Goal: Task Accomplishment & Management: Complete application form

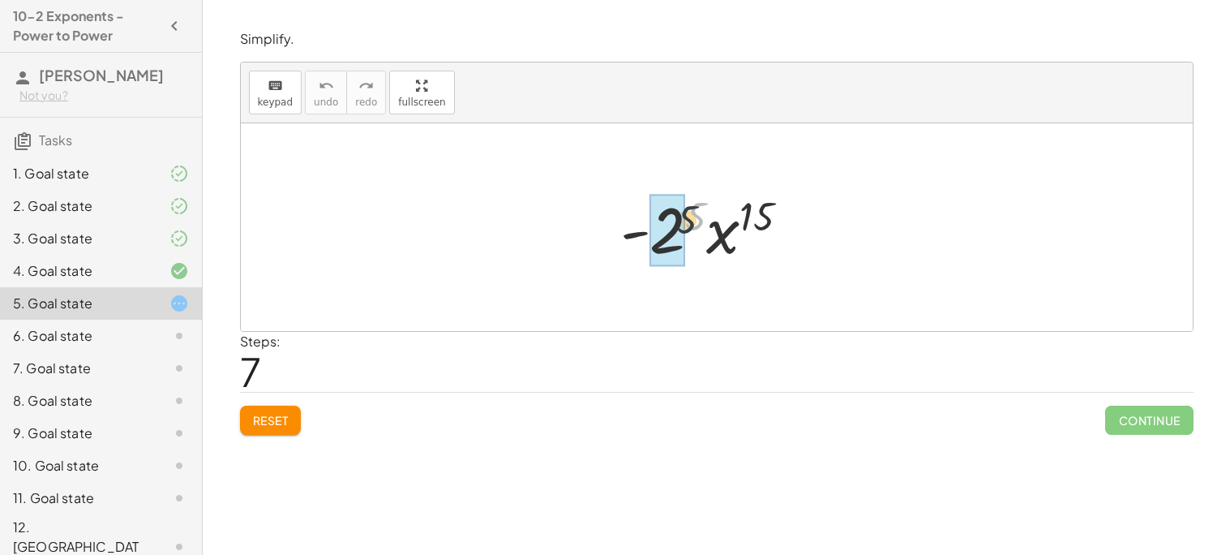
drag, startPoint x: 691, startPoint y: 210, endPoint x: 665, endPoint y: 223, distance: 29.0
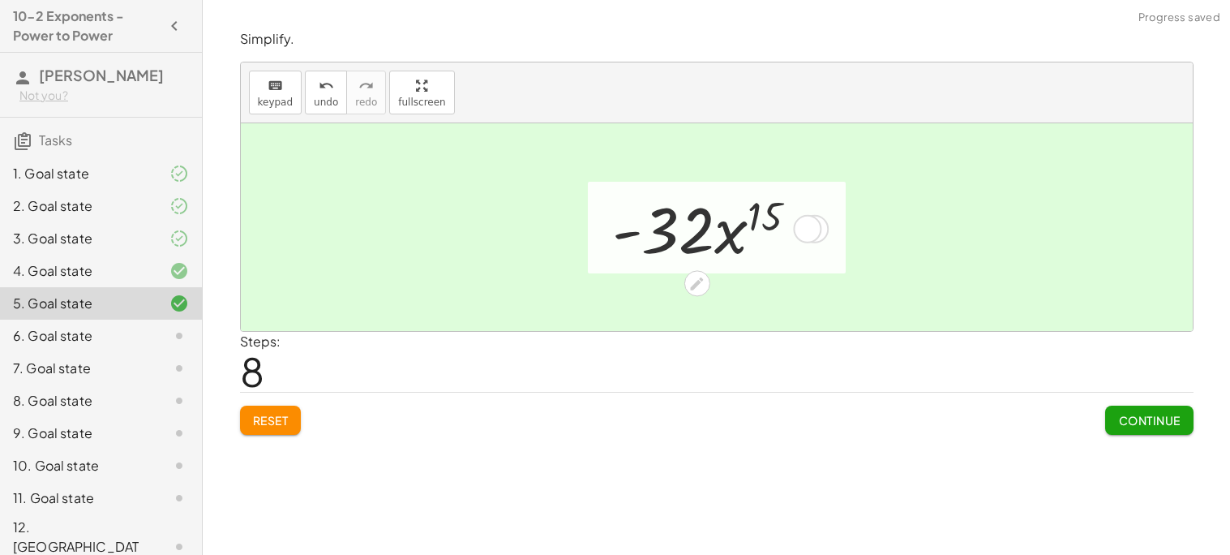
click at [762, 221] on div at bounding box center [711, 228] width 215 height 84
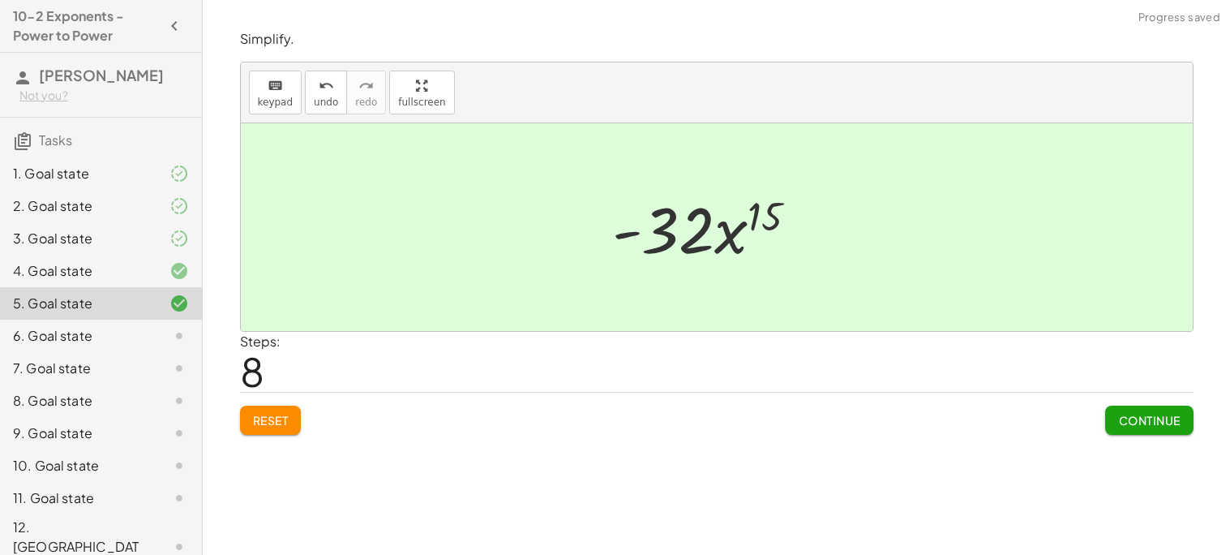
click at [1130, 409] on button "Continue" at bounding box center [1149, 419] width 88 height 29
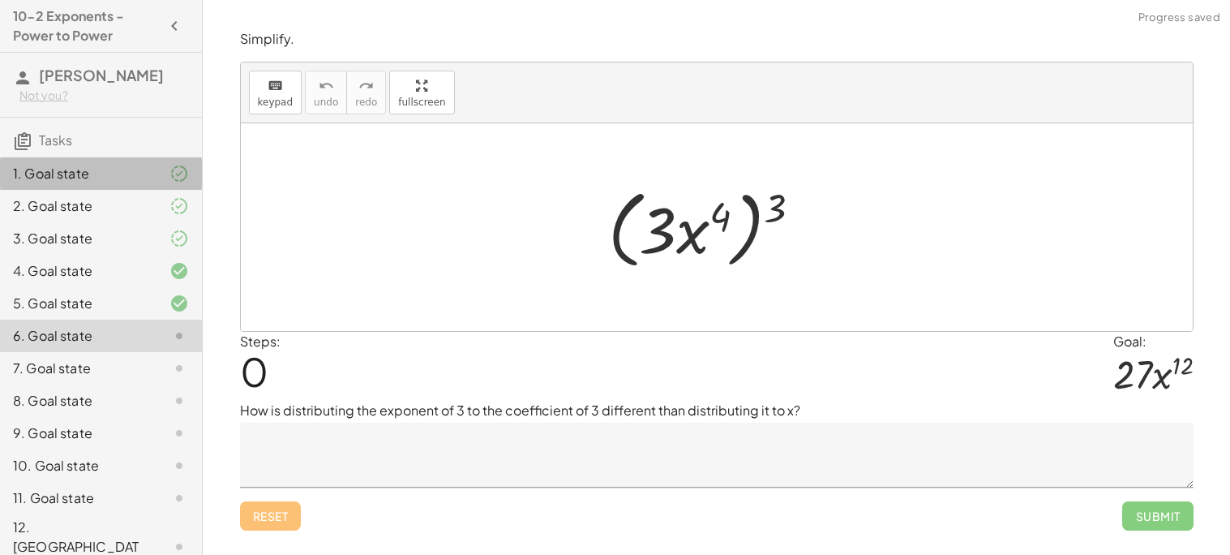
click at [64, 222] on div "1. Goal state" at bounding box center [101, 238] width 202 height 32
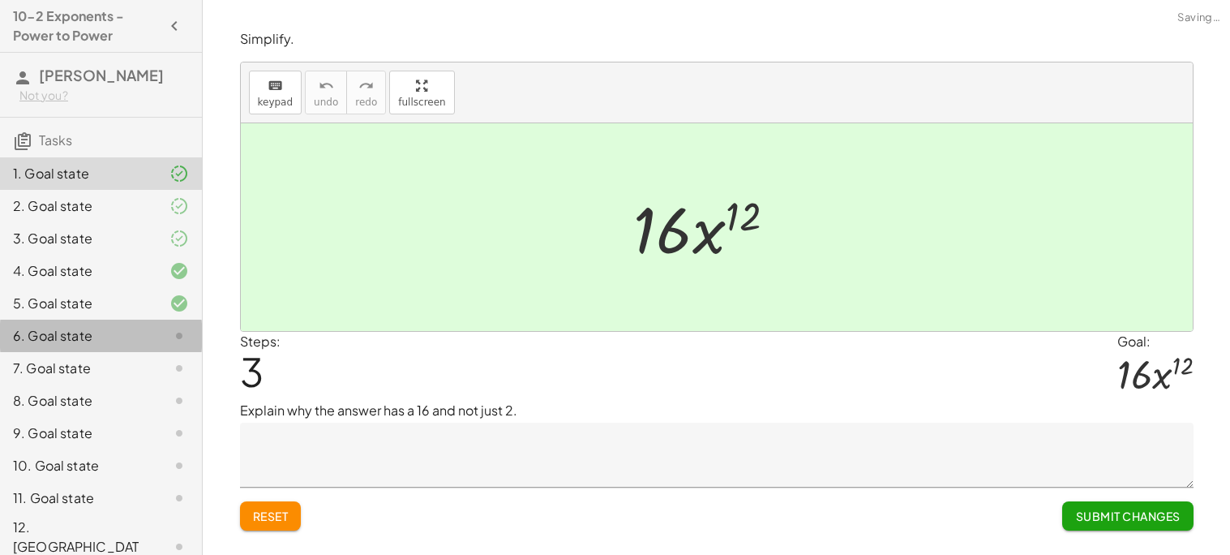
click at [115, 384] on div "6. Goal state" at bounding box center [101, 400] width 202 height 32
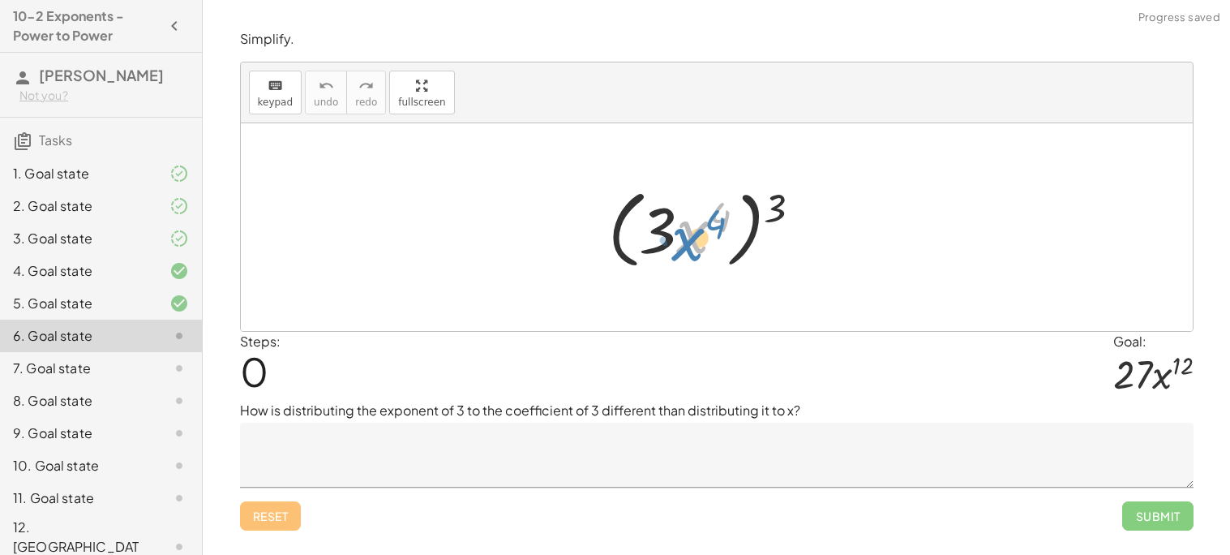
click at [700, 236] on div at bounding box center [711, 227] width 223 height 93
drag, startPoint x: 683, startPoint y: 220, endPoint x: 629, endPoint y: 215, distance: 54.6
click at [629, 215] on div at bounding box center [711, 227] width 223 height 93
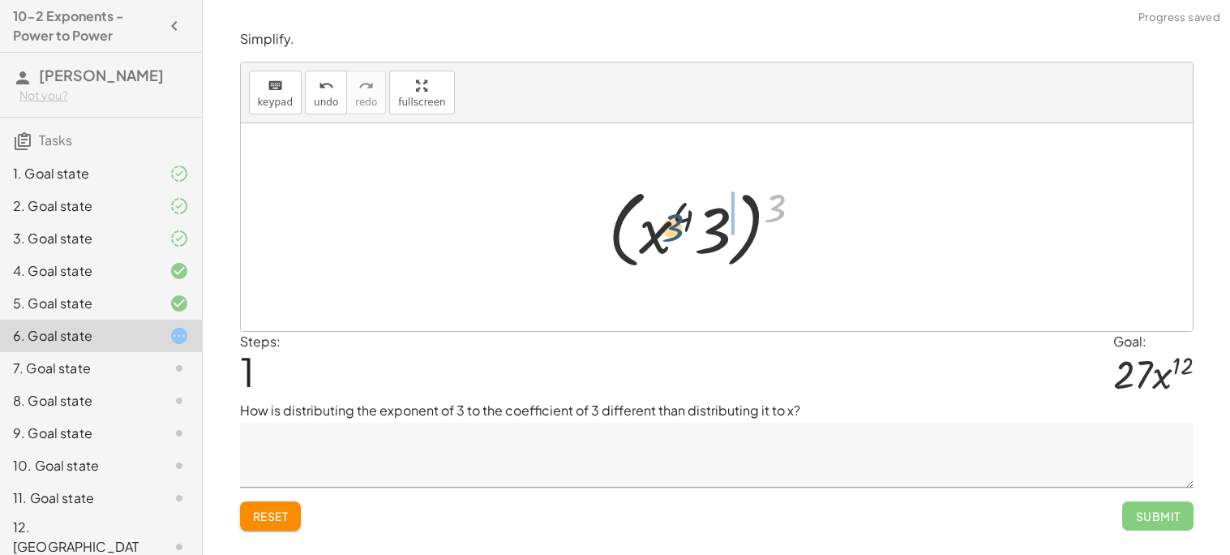
drag, startPoint x: 766, startPoint y: 197, endPoint x: 641, endPoint y: 217, distance: 127.2
click at [641, 217] on div at bounding box center [711, 227] width 223 height 93
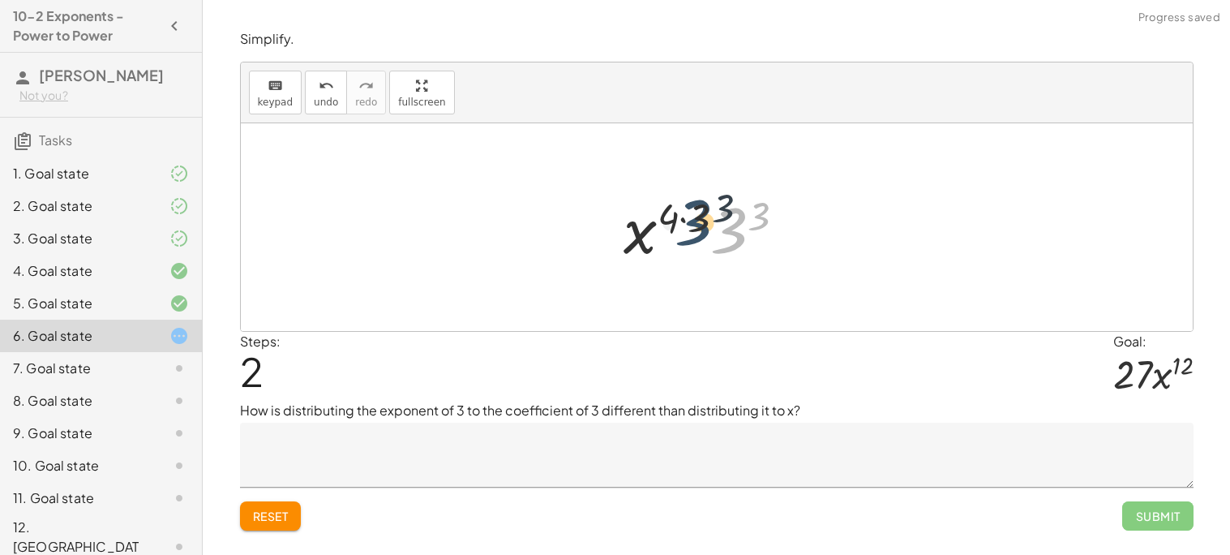
drag, startPoint x: 725, startPoint y: 223, endPoint x: 687, endPoint y: 215, distance: 39.0
click at [687, 215] on div at bounding box center [711, 228] width 190 height 84
drag, startPoint x: 708, startPoint y: 211, endPoint x: 684, endPoint y: 211, distance: 24.3
click at [684, 211] on div at bounding box center [711, 228] width 190 height 84
drag, startPoint x: 654, startPoint y: 236, endPoint x: 739, endPoint y: 243, distance: 84.7
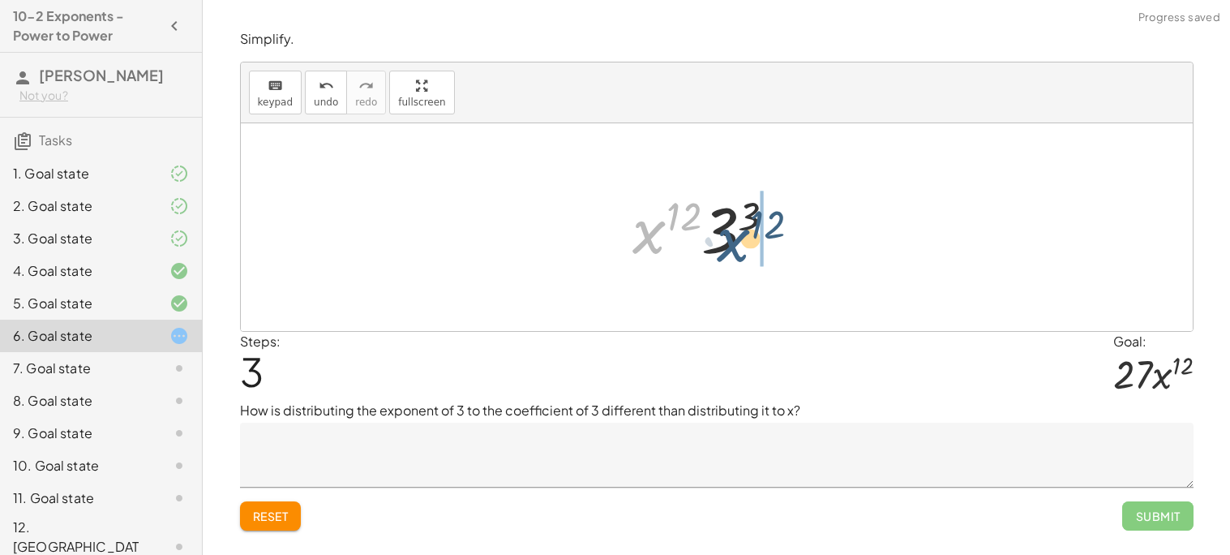
click at [739, 243] on div at bounding box center [711, 228] width 172 height 84
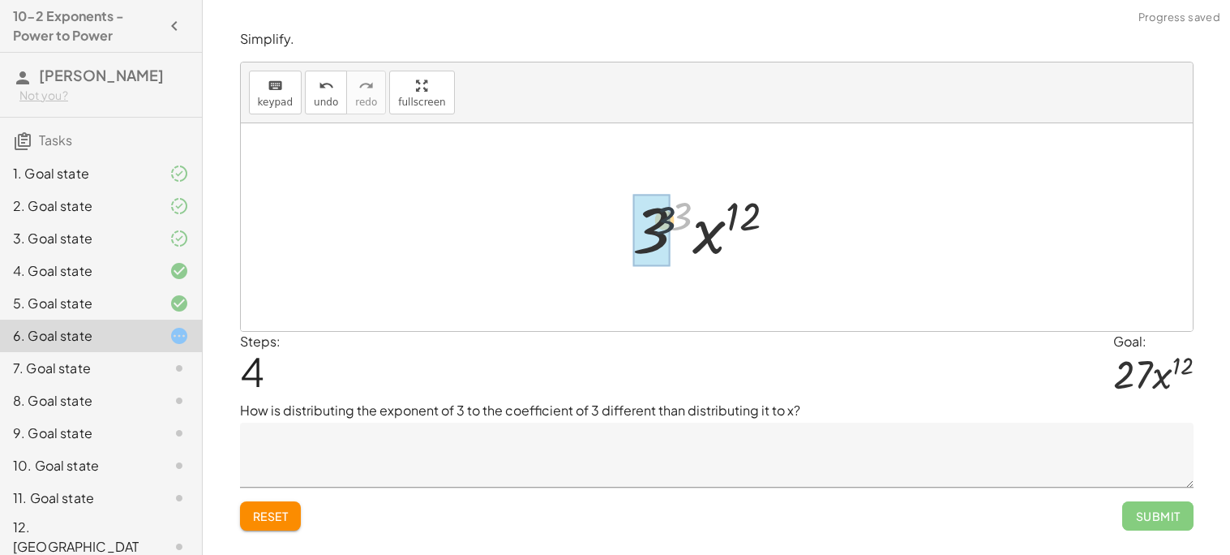
drag, startPoint x: 672, startPoint y: 209, endPoint x: 649, endPoint y: 215, distance: 24.2
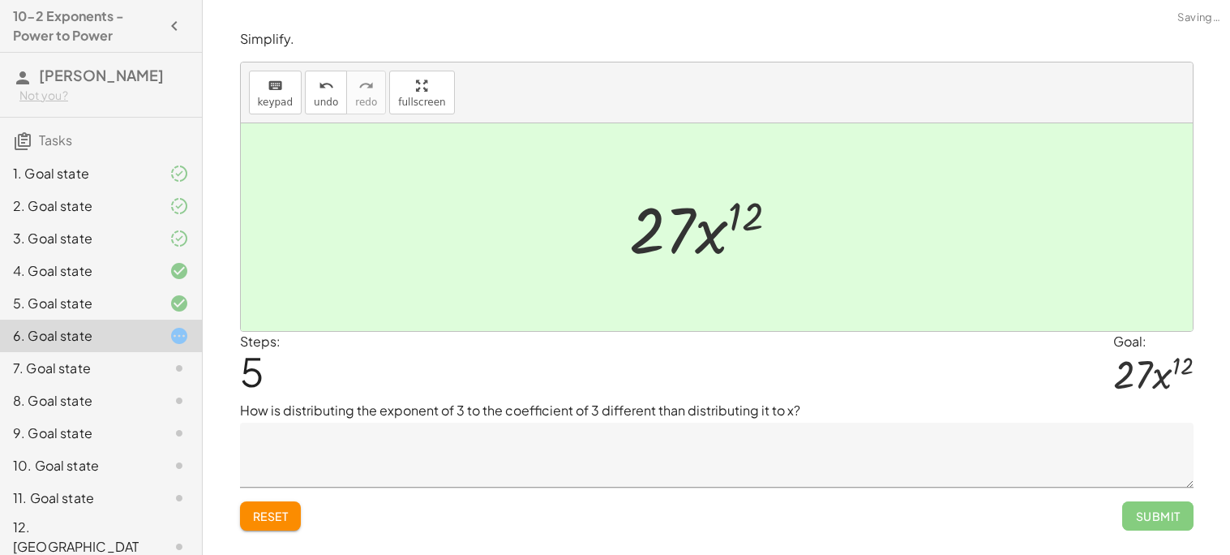
click at [512, 467] on textarea at bounding box center [717, 455] width 954 height 65
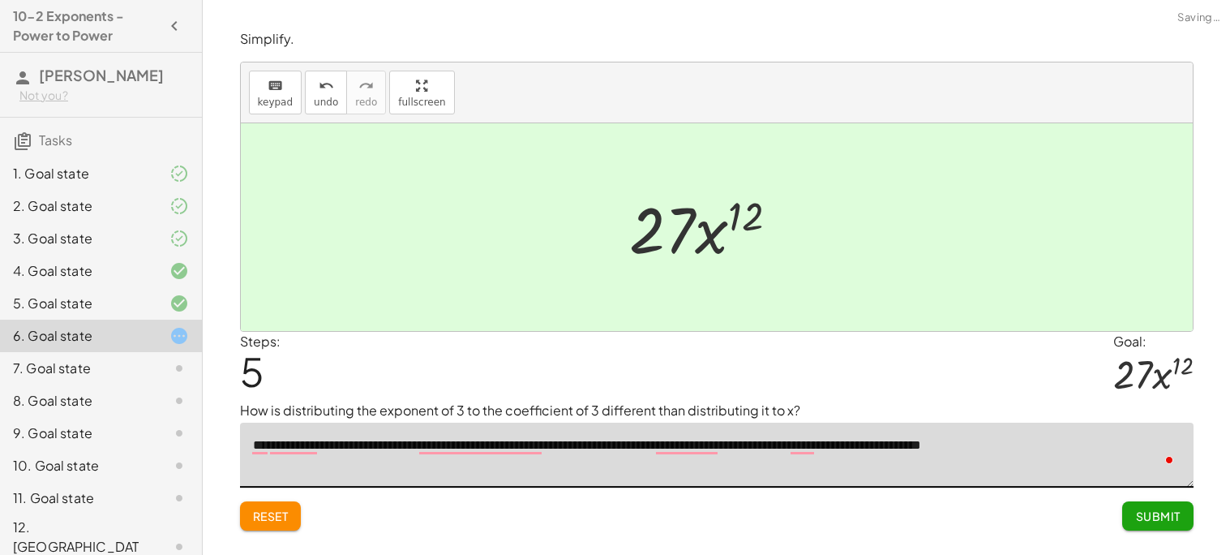
type textarea "**********"
click at [1169, 526] on button "Submit" at bounding box center [1157, 515] width 71 height 29
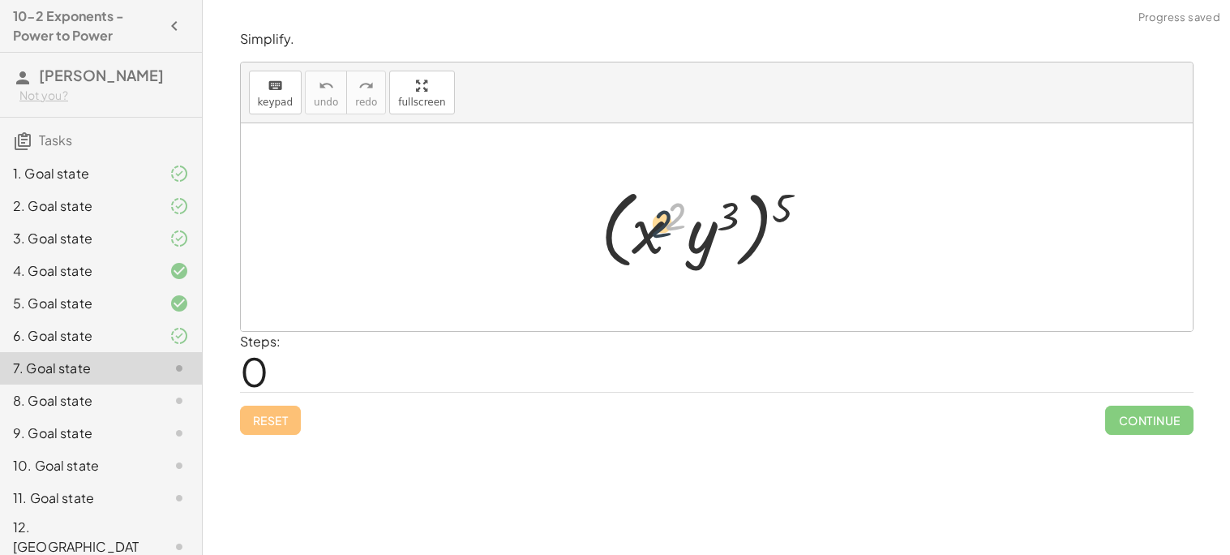
drag, startPoint x: 676, startPoint y: 208, endPoint x: 658, endPoint y: 217, distance: 20.3
click at [658, 217] on div at bounding box center [711, 227] width 237 height 93
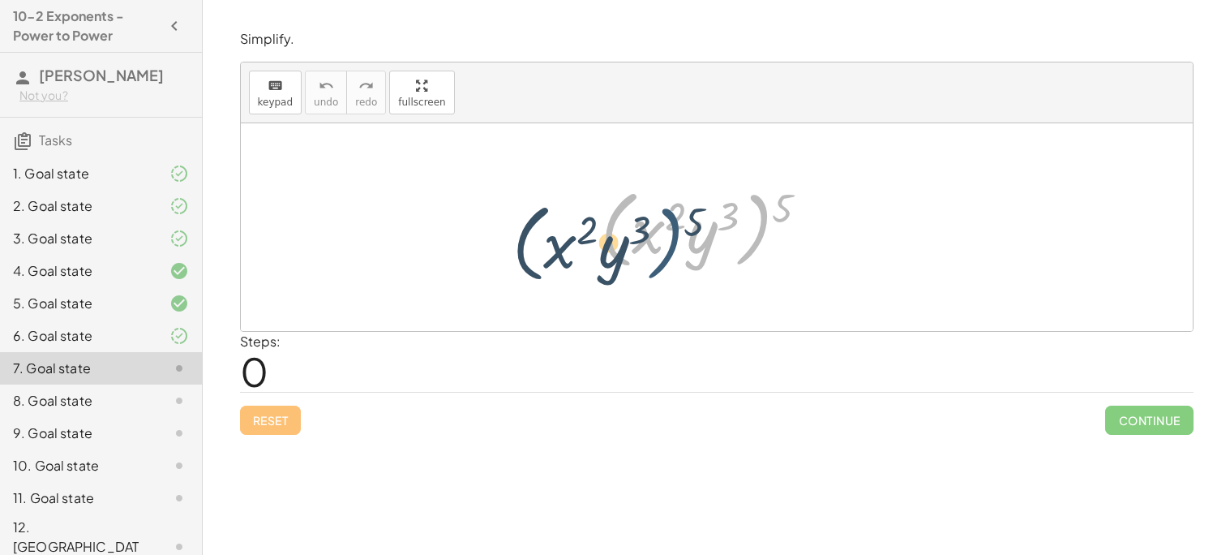
drag, startPoint x: 769, startPoint y: 212, endPoint x: 675, endPoint y: 225, distance: 95.0
click at [675, 225] on div at bounding box center [711, 227] width 237 height 93
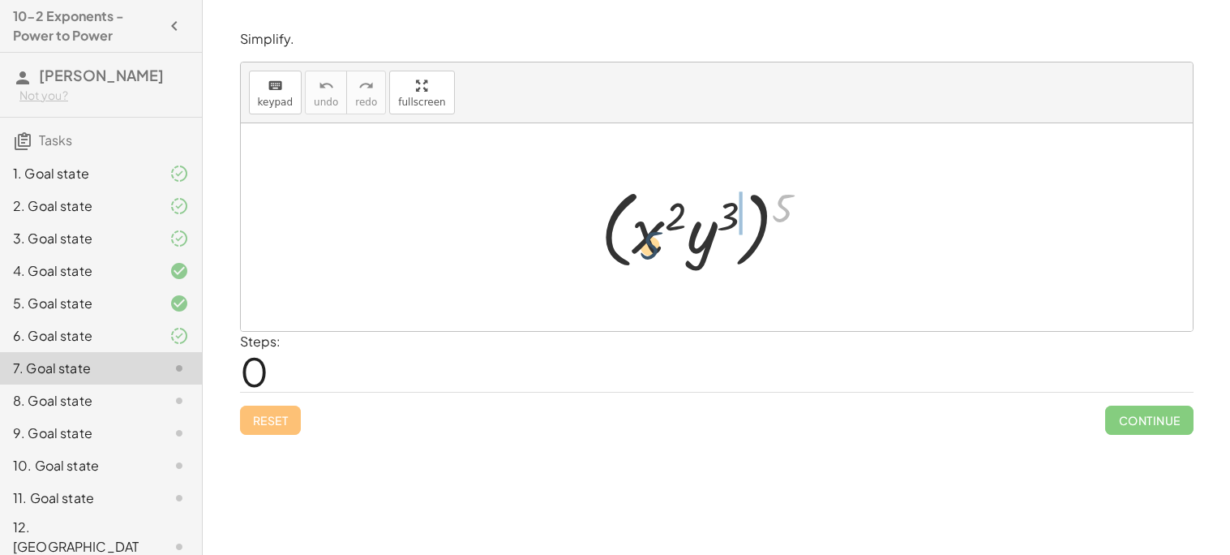
drag, startPoint x: 782, startPoint y: 203, endPoint x: 634, endPoint y: 242, distance: 152.6
click at [634, 242] on div at bounding box center [711, 227] width 237 height 93
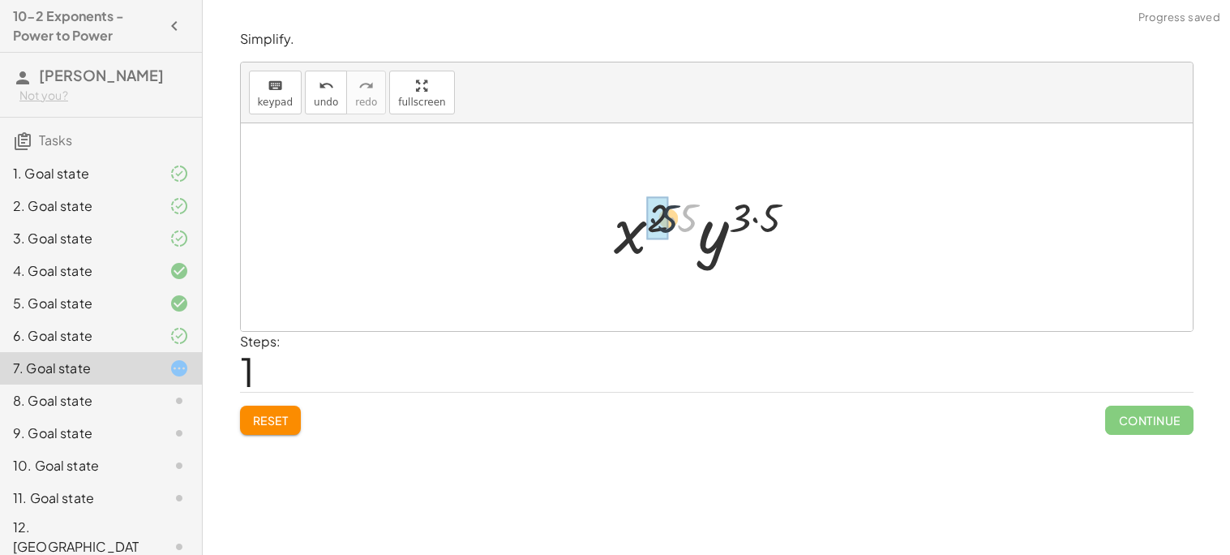
drag, startPoint x: 693, startPoint y: 218, endPoint x: 663, endPoint y: 218, distance: 30.0
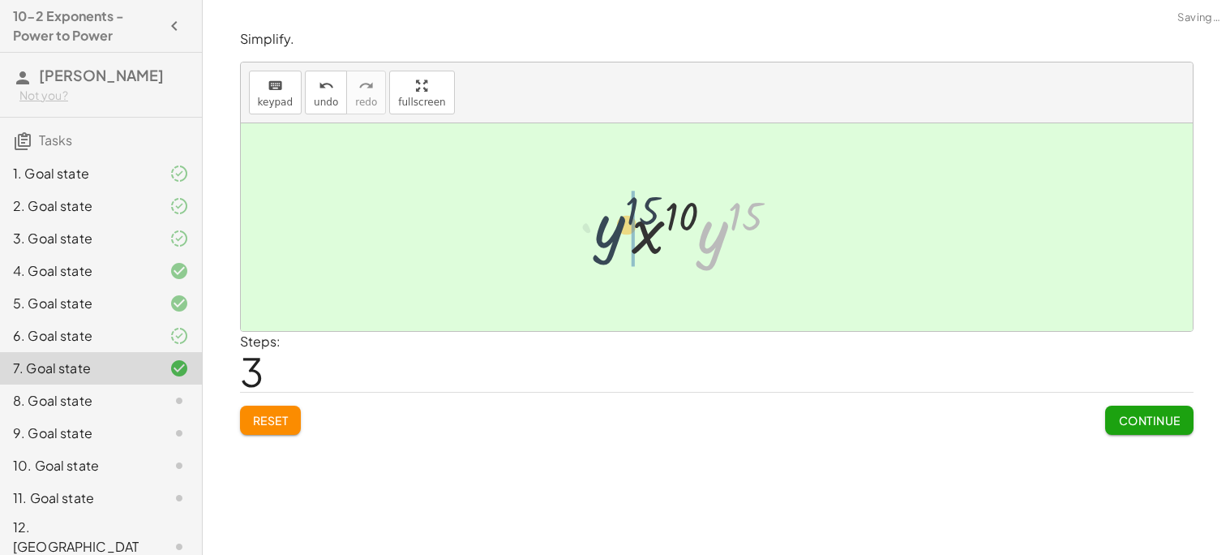
drag, startPoint x: 722, startPoint y: 238, endPoint x: 607, endPoint y: 232, distance: 114.5
click at [1177, 419] on span "Continue" at bounding box center [1149, 420] width 62 height 15
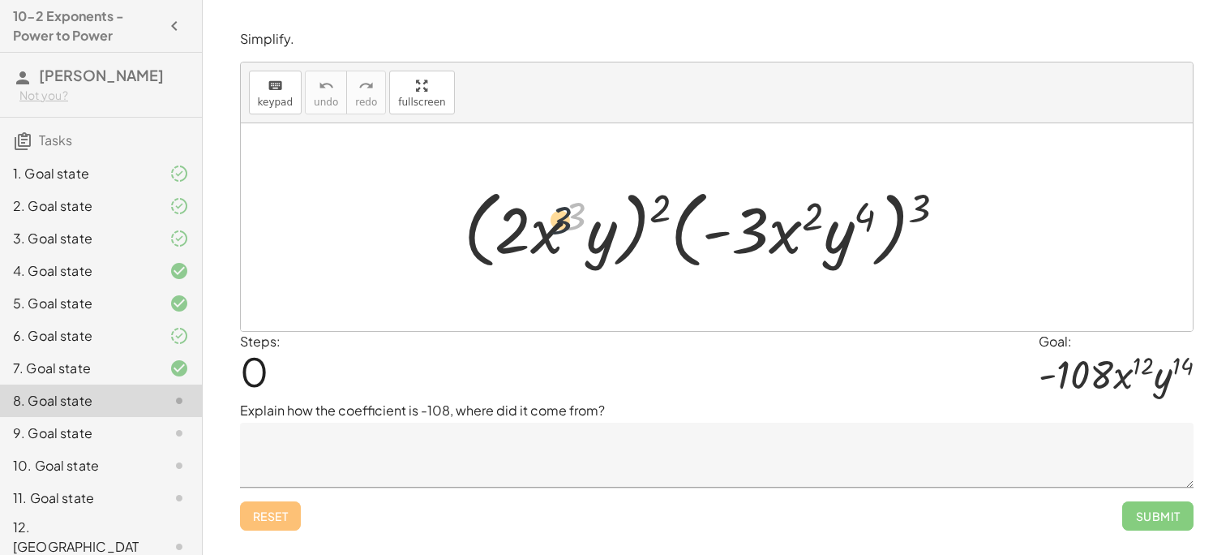
drag, startPoint x: 573, startPoint y: 225, endPoint x: 537, endPoint y: 232, distance: 36.3
click at [537, 232] on div at bounding box center [712, 227] width 512 height 93
drag, startPoint x: 655, startPoint y: 201, endPoint x: 552, endPoint y: 222, distance: 105.1
click at [552, 222] on div at bounding box center [712, 227] width 512 height 93
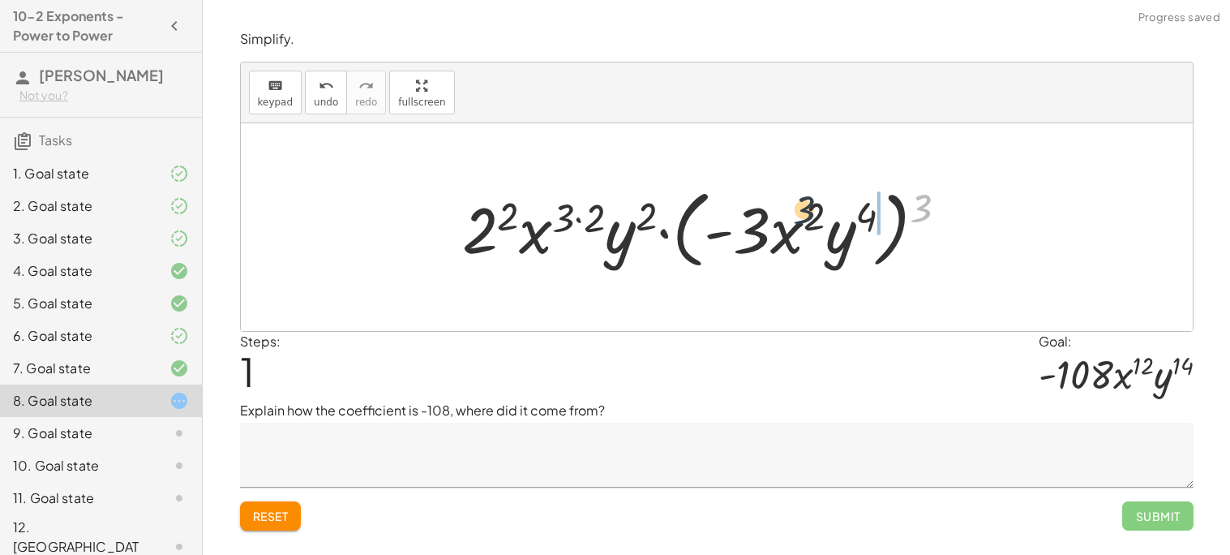
drag, startPoint x: 925, startPoint y: 215, endPoint x: 790, endPoint y: 219, distance: 135.5
click at [790, 219] on div at bounding box center [711, 227] width 515 height 93
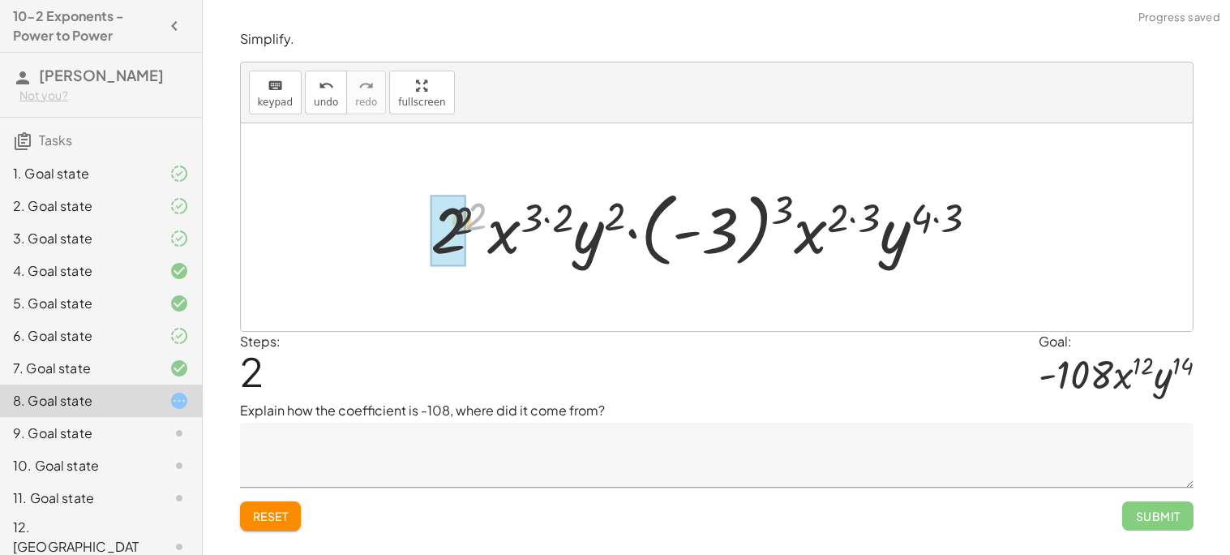
drag, startPoint x: 478, startPoint y: 221, endPoint x: 441, endPoint y: 230, distance: 37.8
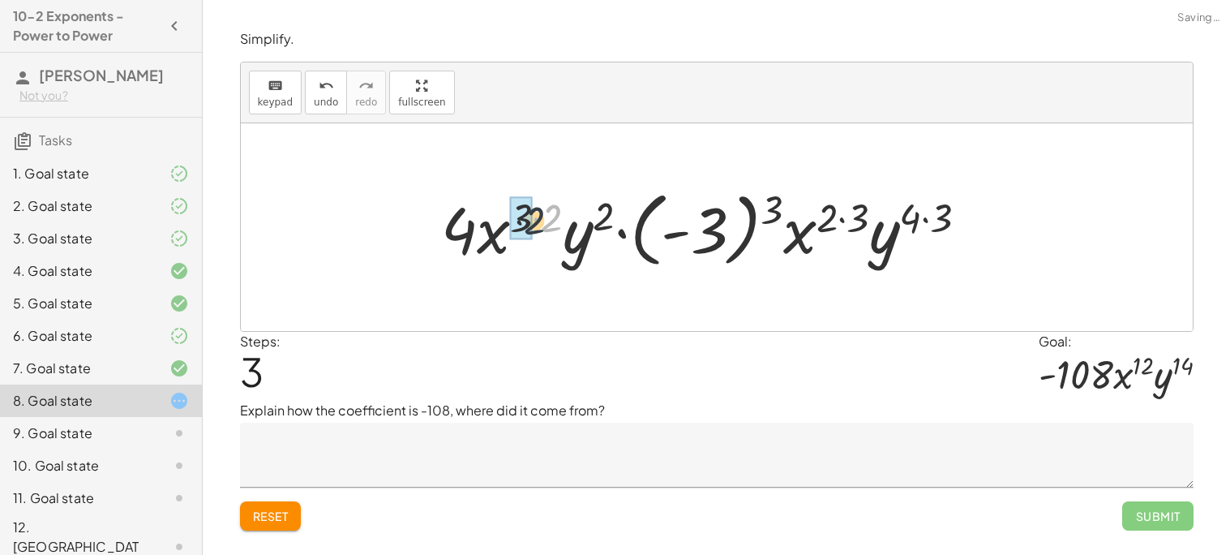
drag, startPoint x: 544, startPoint y: 217, endPoint x: 521, endPoint y: 221, distance: 23.7
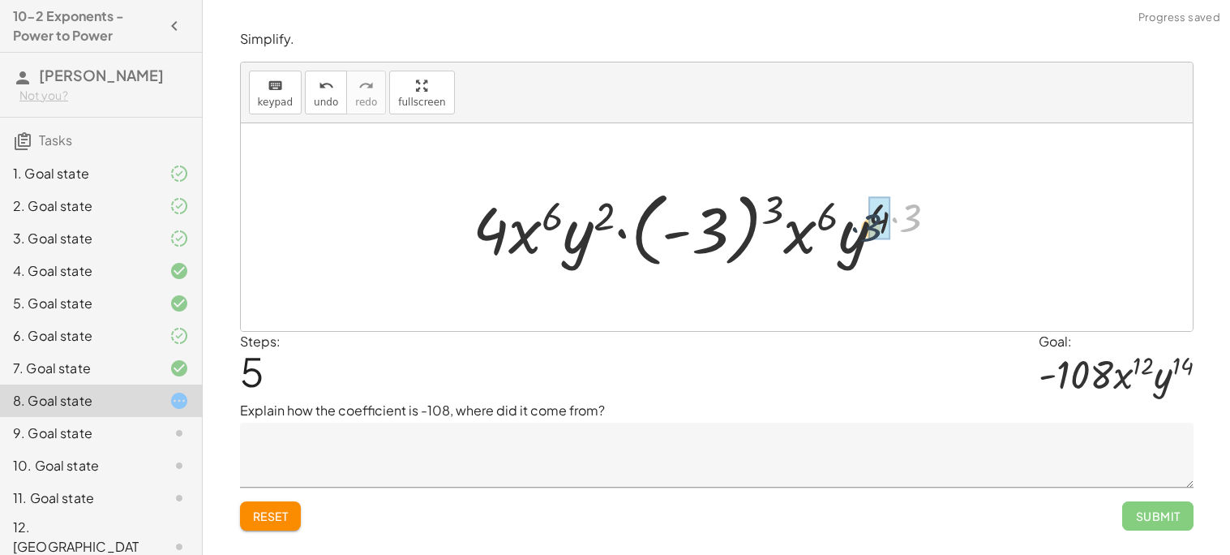
drag, startPoint x: 920, startPoint y: 216, endPoint x: 879, endPoint y: 225, distance: 42.5
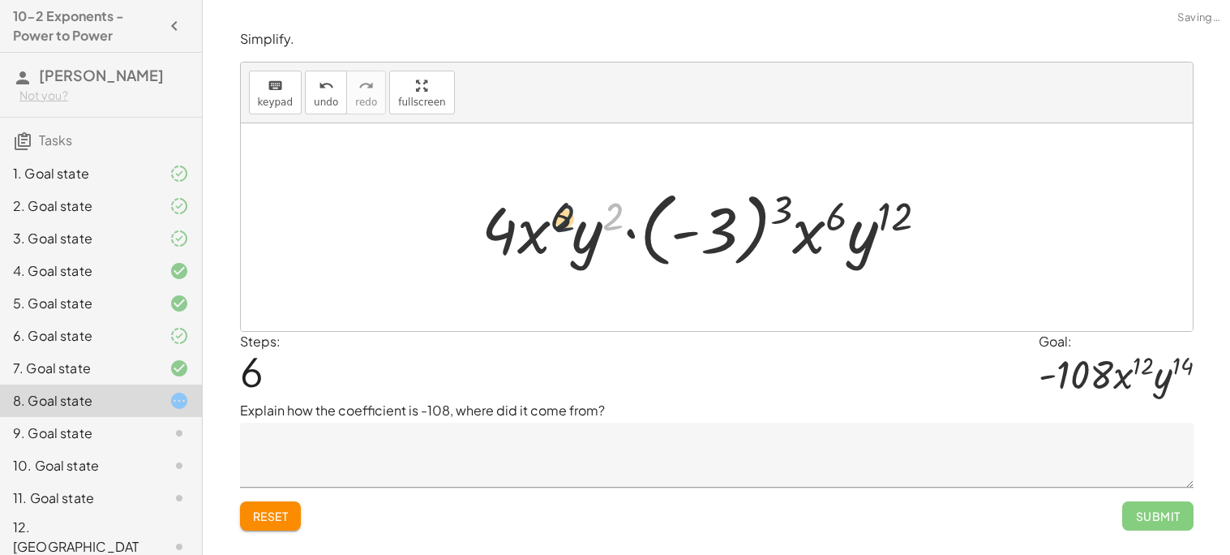
drag, startPoint x: 617, startPoint y: 212, endPoint x: 561, endPoint y: 215, distance: 56.0
click at [561, 215] on div at bounding box center [712, 227] width 476 height 90
drag, startPoint x: 555, startPoint y: 217, endPoint x: 497, endPoint y: 251, distance: 66.5
click at [497, 251] on div at bounding box center [712, 227] width 476 height 90
drag, startPoint x: 783, startPoint y: 204, endPoint x: 730, endPoint y: 225, distance: 57.5
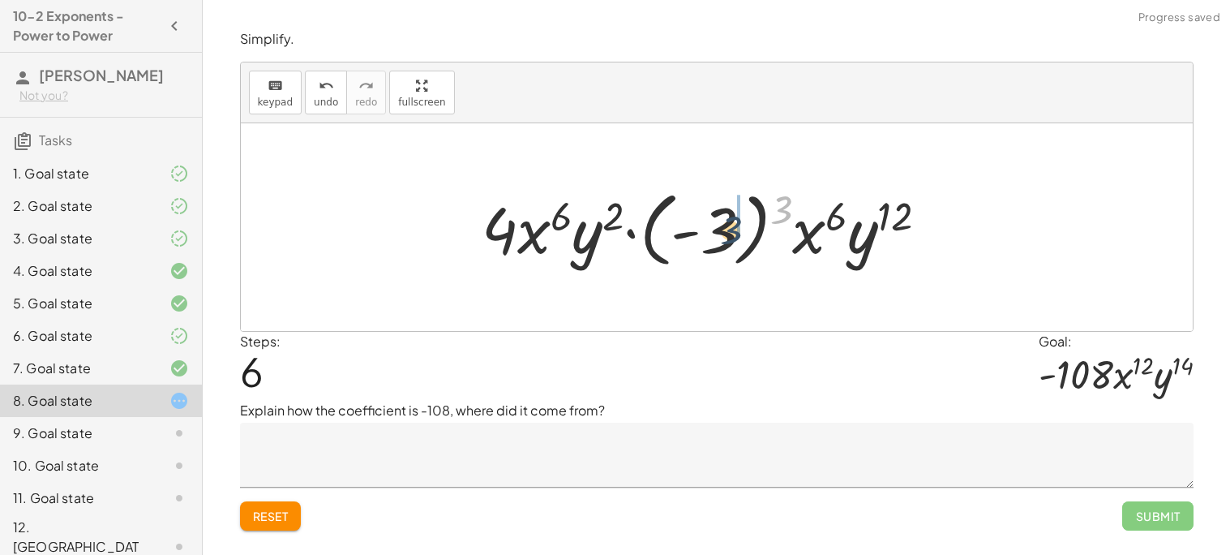
click at [730, 225] on div at bounding box center [712, 227] width 476 height 90
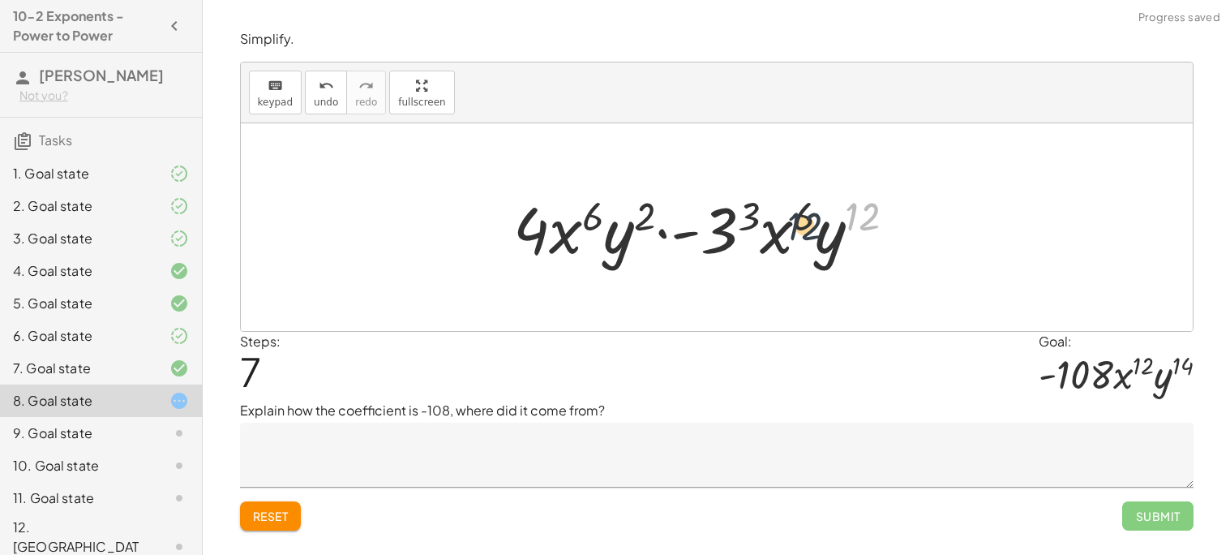
drag, startPoint x: 873, startPoint y: 208, endPoint x: 804, endPoint y: 219, distance: 69.9
click at [804, 219] on div at bounding box center [711, 228] width 412 height 84
drag, startPoint x: 848, startPoint y: 220, endPoint x: 729, endPoint y: 225, distance: 119.3
click at [729, 225] on div at bounding box center [711, 228] width 412 height 84
drag, startPoint x: 800, startPoint y: 219, endPoint x: 762, endPoint y: 221, distance: 39.0
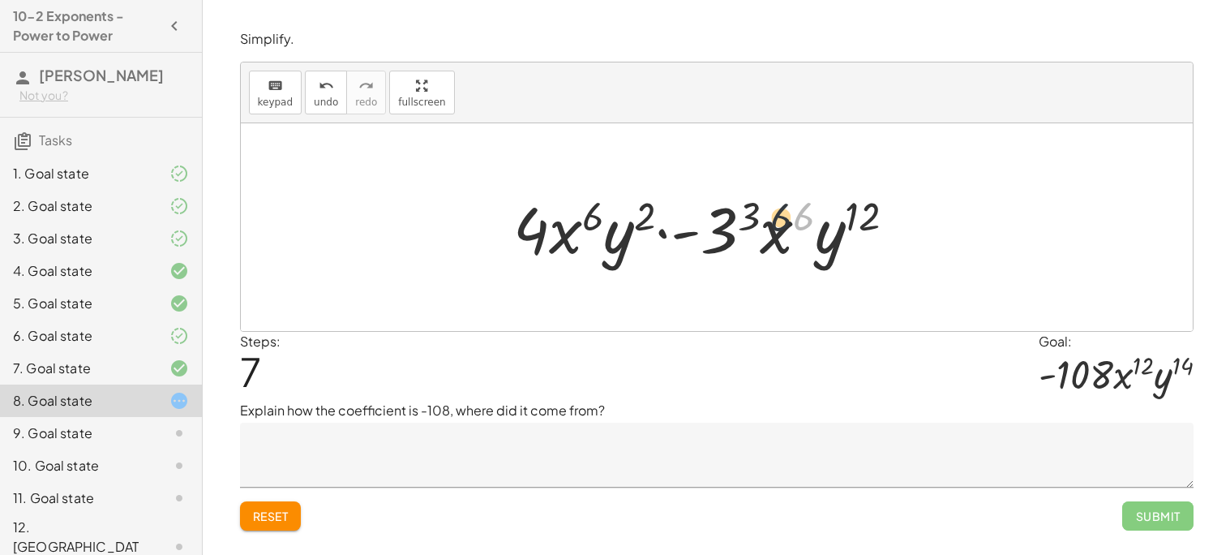
click at [762, 221] on div at bounding box center [711, 228] width 412 height 84
click at [624, 225] on div at bounding box center [711, 228] width 412 height 84
drag, startPoint x: 643, startPoint y: 219, endPoint x: 594, endPoint y: 220, distance: 49.5
click at [594, 220] on div at bounding box center [711, 228] width 412 height 84
drag, startPoint x: 793, startPoint y: 235, endPoint x: 577, endPoint y: 245, distance: 215.9
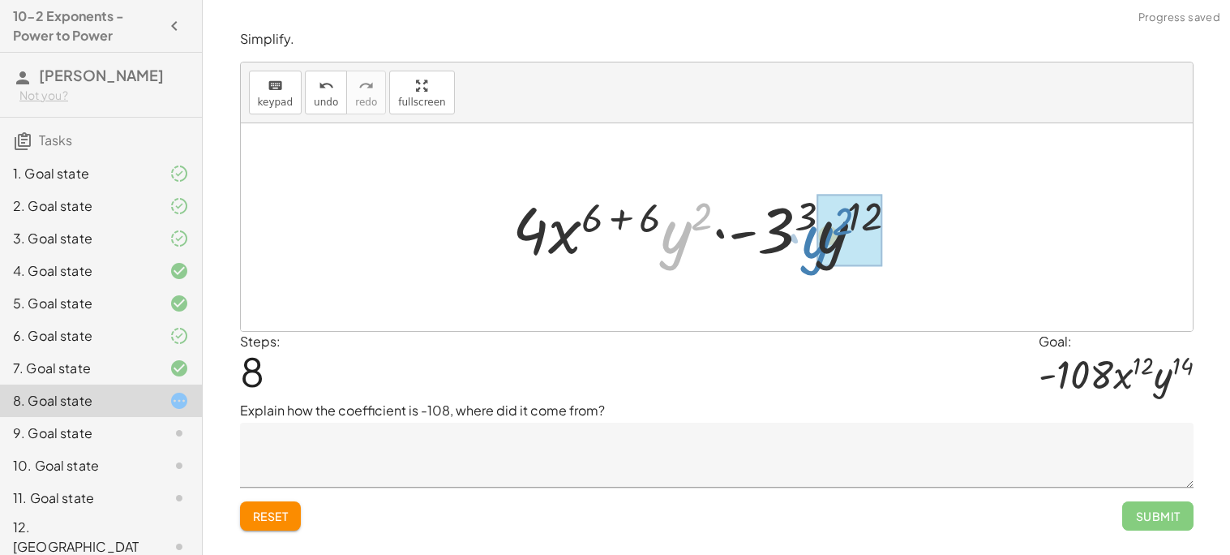
drag, startPoint x: 671, startPoint y: 247, endPoint x: 817, endPoint y: 251, distance: 145.2
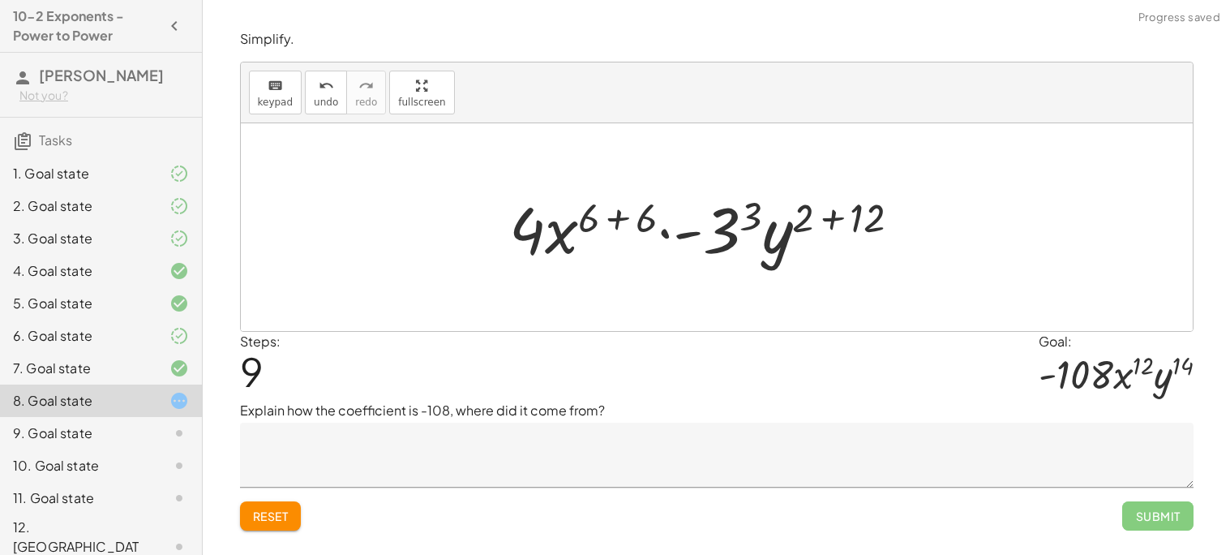
click at [639, 211] on div at bounding box center [711, 228] width 421 height 84
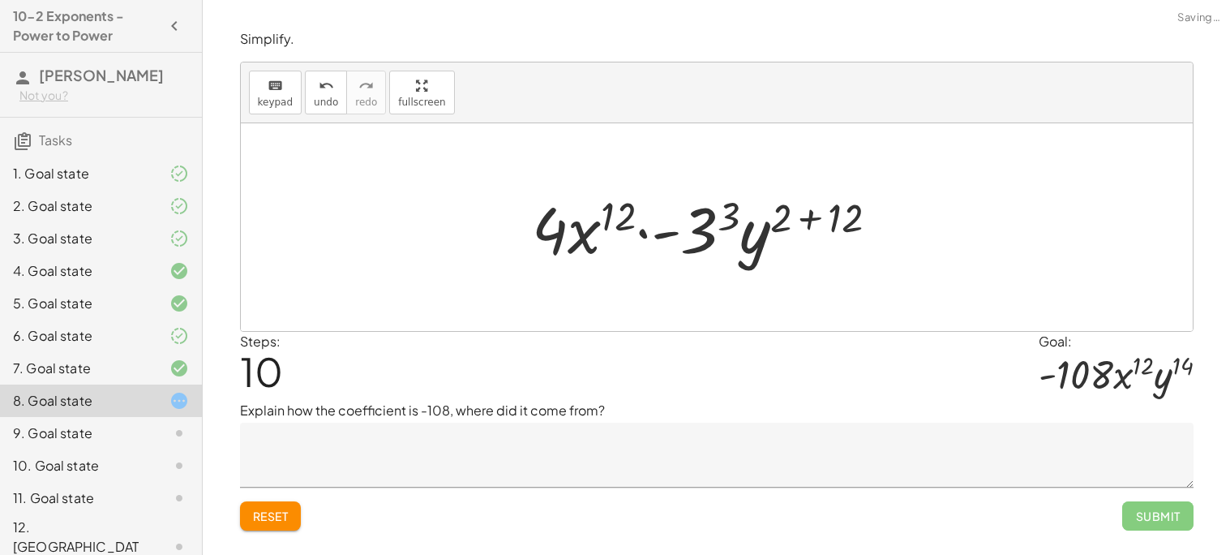
click at [824, 225] on div at bounding box center [712, 228] width 376 height 84
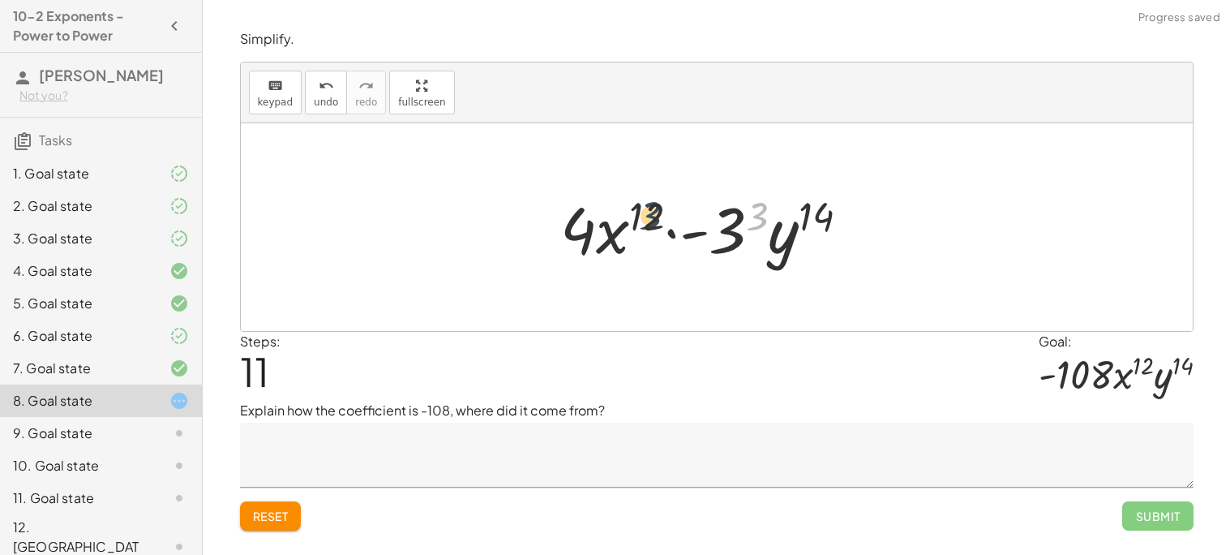
drag, startPoint x: 759, startPoint y: 221, endPoint x: 646, endPoint y: 221, distance: 113.5
click at [646, 221] on div at bounding box center [711, 228] width 318 height 84
click at [647, 221] on div at bounding box center [711, 228] width 318 height 84
drag, startPoint x: 746, startPoint y: 238, endPoint x: 631, endPoint y: 253, distance: 116.2
click at [631, 253] on div at bounding box center [711, 228] width 318 height 84
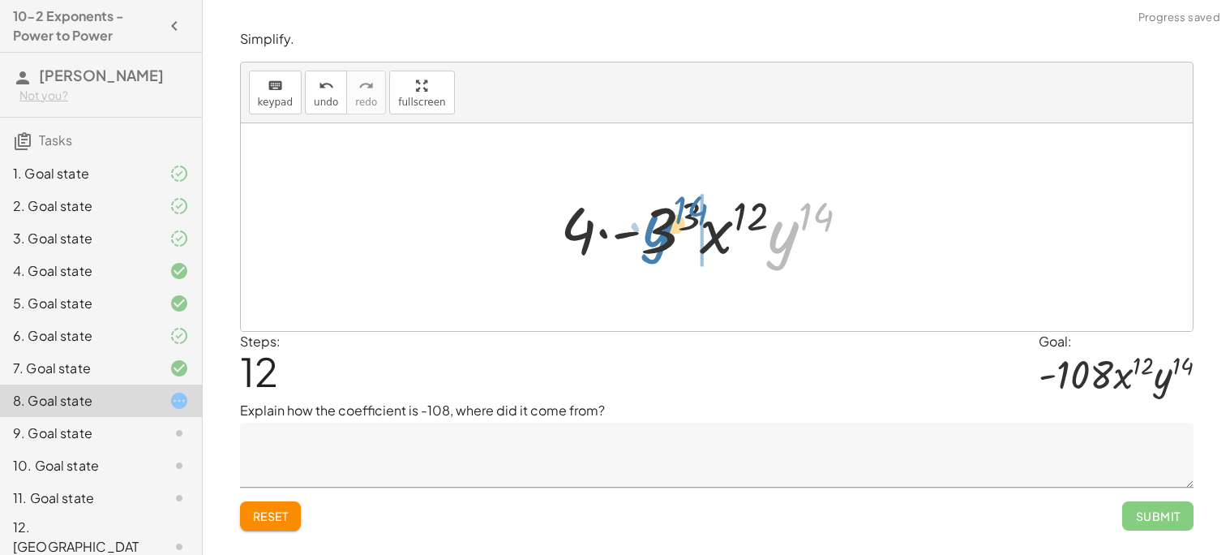
drag, startPoint x: 778, startPoint y: 250, endPoint x: 627, endPoint y: 244, distance: 150.9
click at [627, 244] on div at bounding box center [711, 228] width 318 height 84
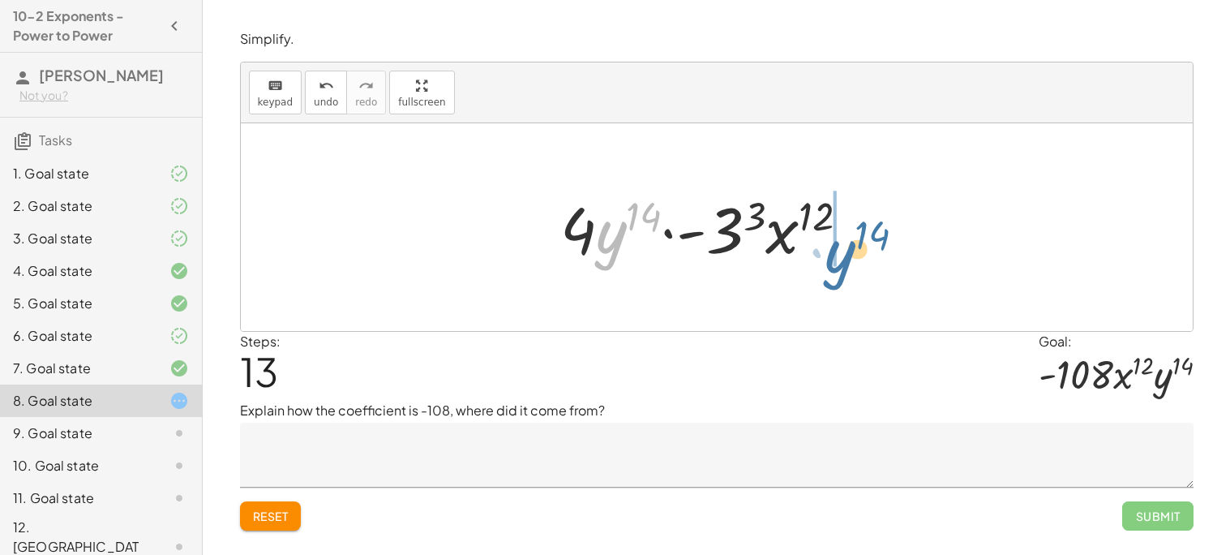
drag, startPoint x: 615, startPoint y: 243, endPoint x: 849, endPoint y: 259, distance: 234.9
click at [849, 259] on div at bounding box center [711, 228] width 318 height 84
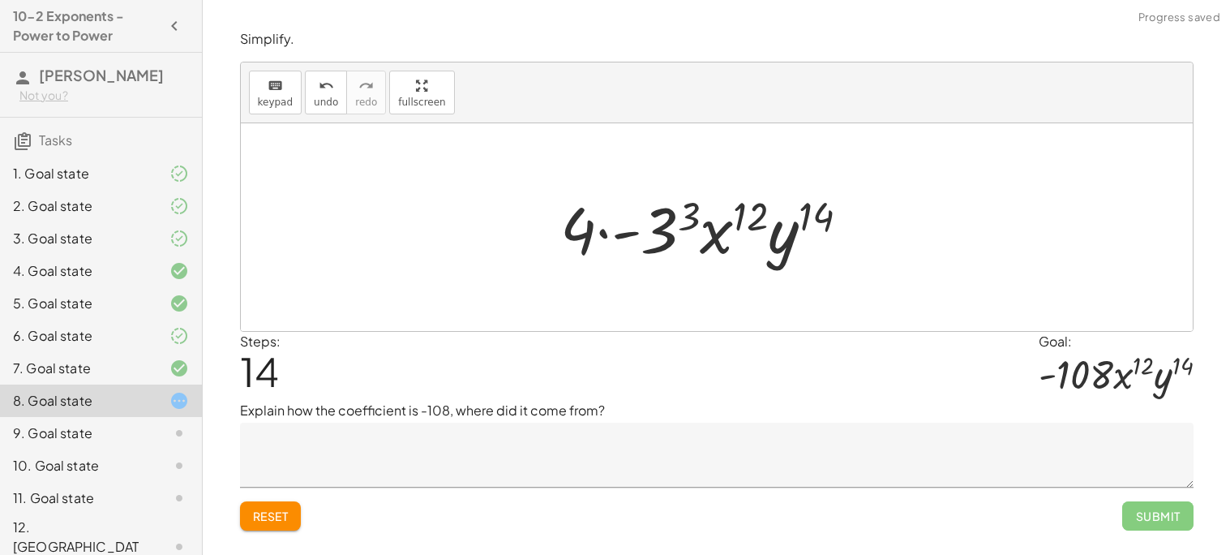
click at [783, 200] on div at bounding box center [711, 228] width 318 height 84
click at [818, 221] on div at bounding box center [711, 228] width 318 height 84
click at [730, 226] on div at bounding box center [711, 228] width 318 height 84
click at [681, 219] on div at bounding box center [711, 228] width 318 height 84
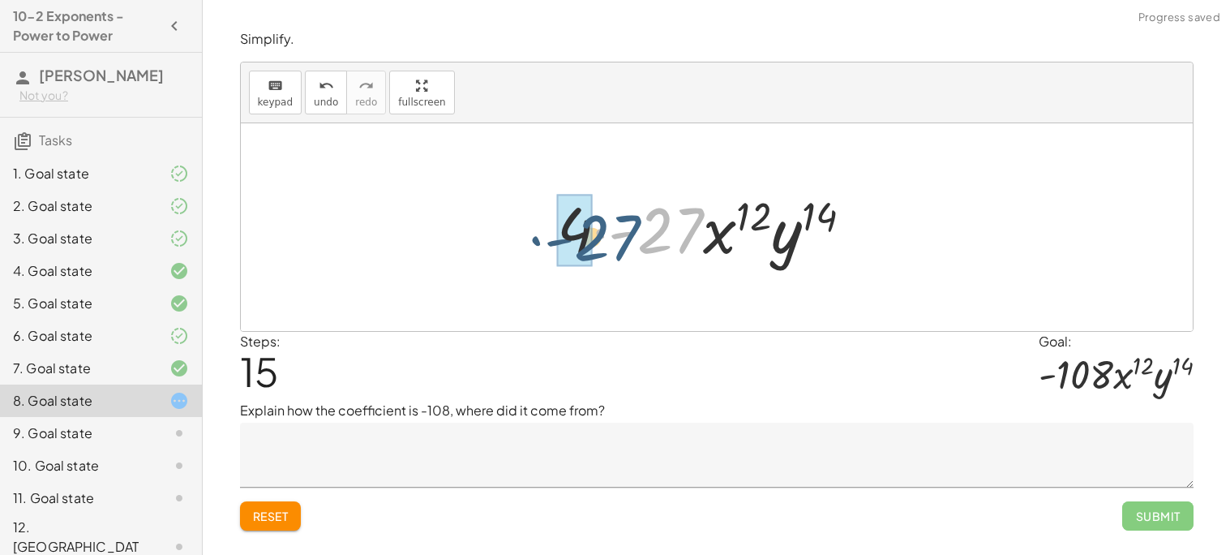
drag, startPoint x: 684, startPoint y: 225, endPoint x: 598, endPoint y: 225, distance: 86.0
click at [598, 225] on div at bounding box center [711, 228] width 324 height 84
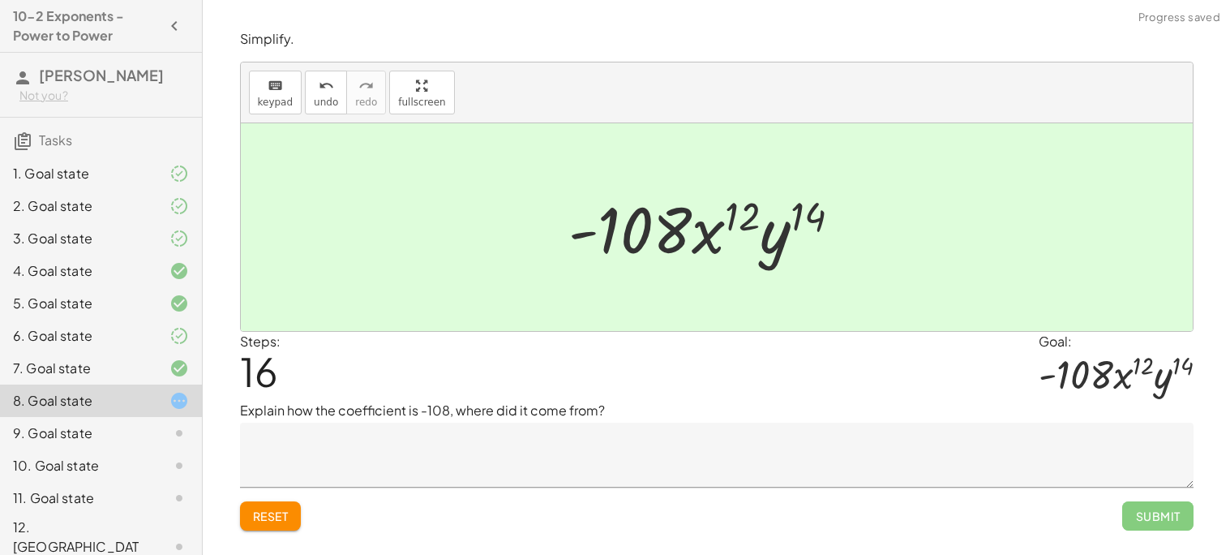
click at [496, 480] on textarea at bounding box center [717, 455] width 954 height 65
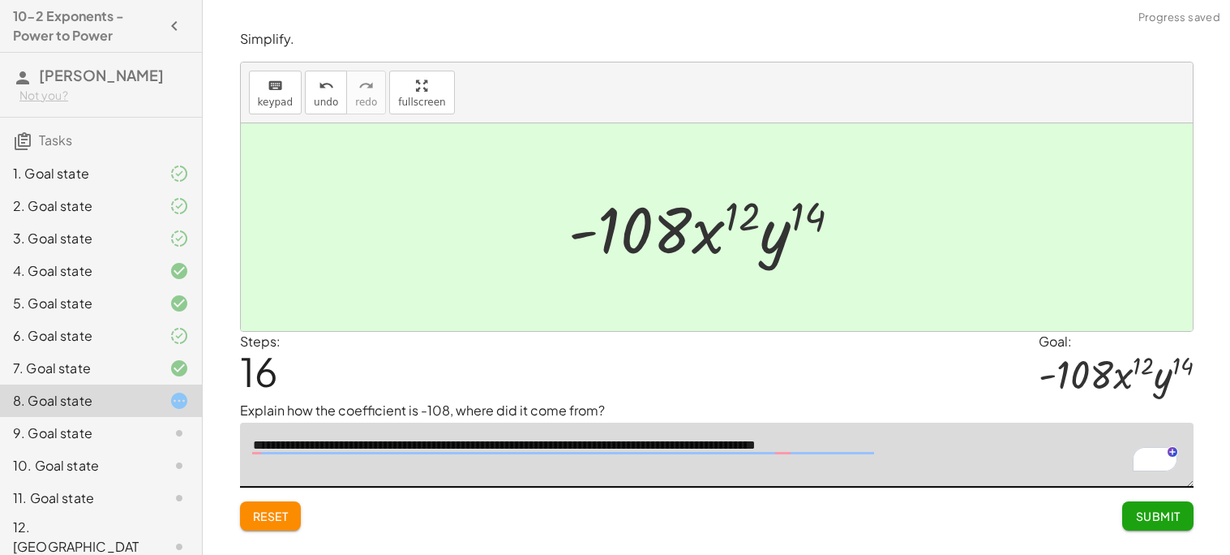
type textarea "**********"
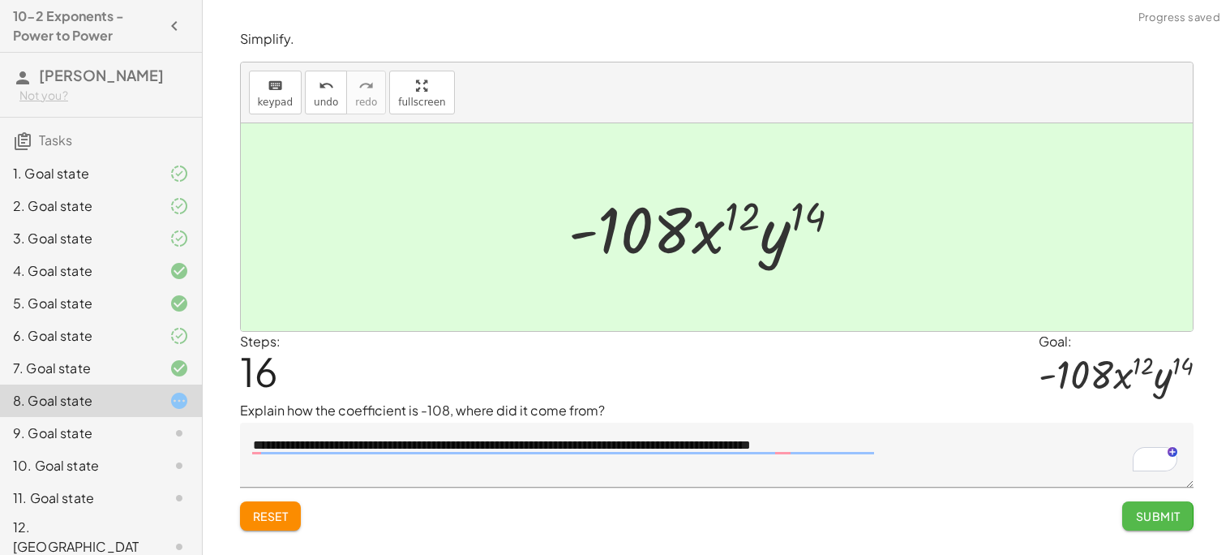
click at [1134, 516] on button "Submit" at bounding box center [1157, 515] width 71 height 29
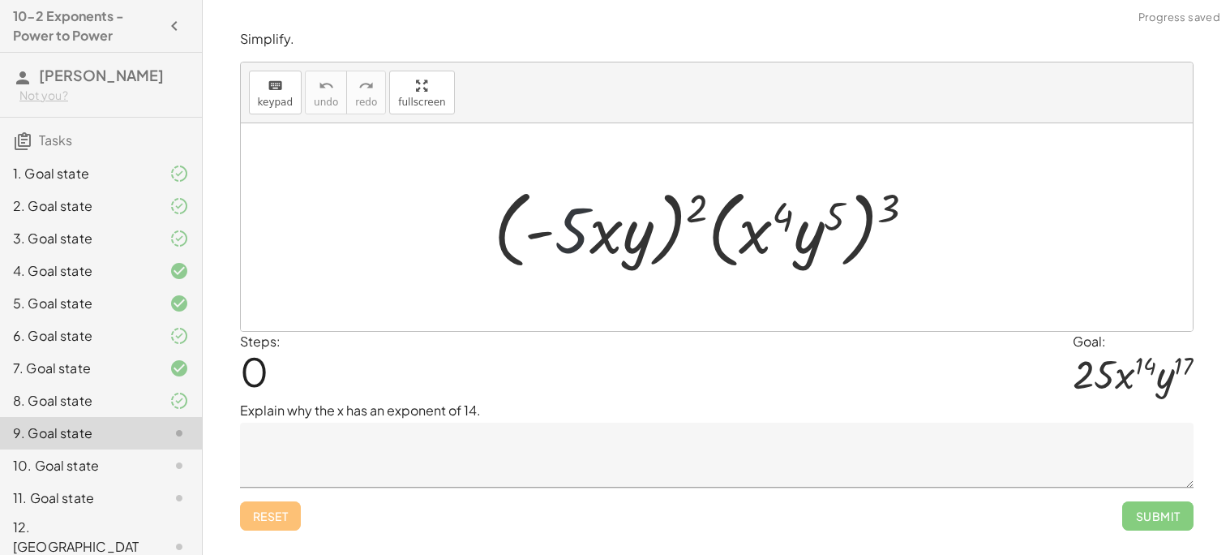
click at [581, 239] on div at bounding box center [711, 227] width 451 height 93
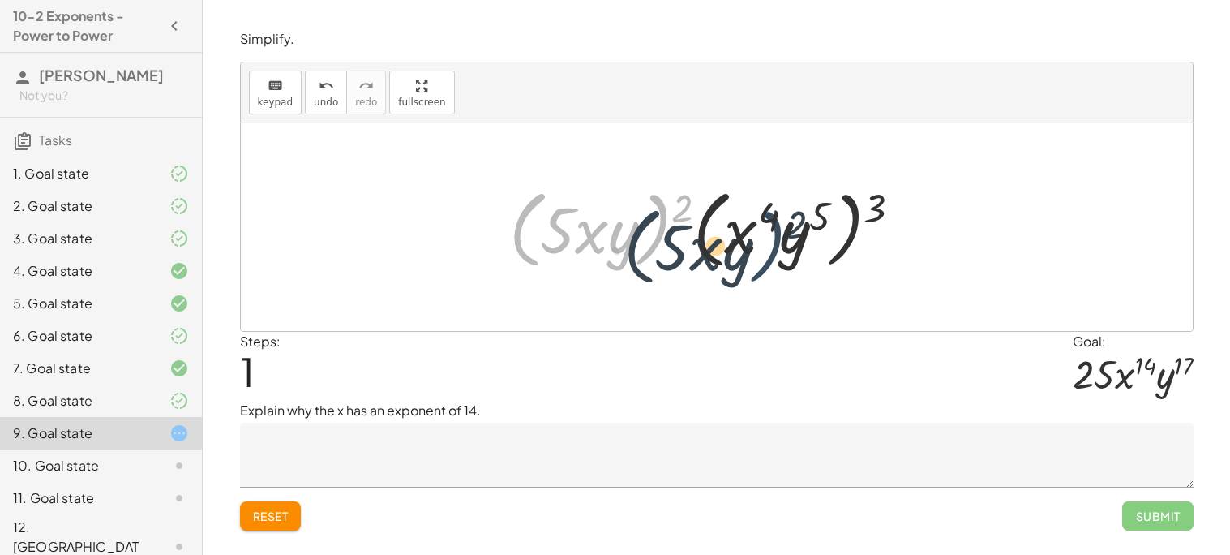
drag, startPoint x: 669, startPoint y: 213, endPoint x: 792, endPoint y: 224, distance: 122.9
click at [792, 224] on div at bounding box center [711, 227] width 421 height 93
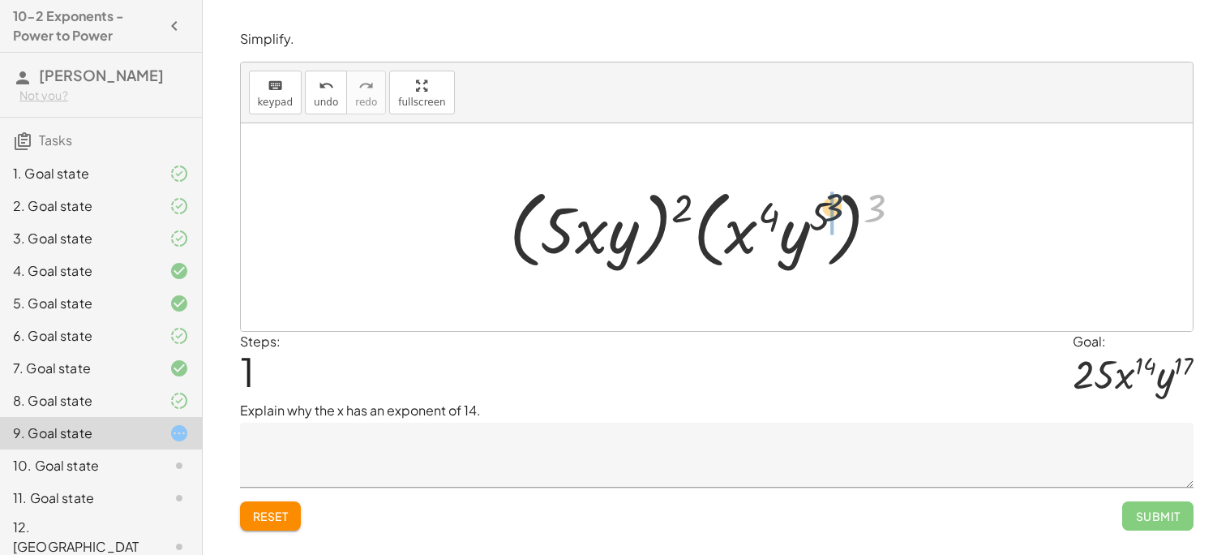
drag, startPoint x: 867, startPoint y: 211, endPoint x: 820, endPoint y: 210, distance: 47.0
click at [820, 210] on div at bounding box center [711, 227] width 421 height 93
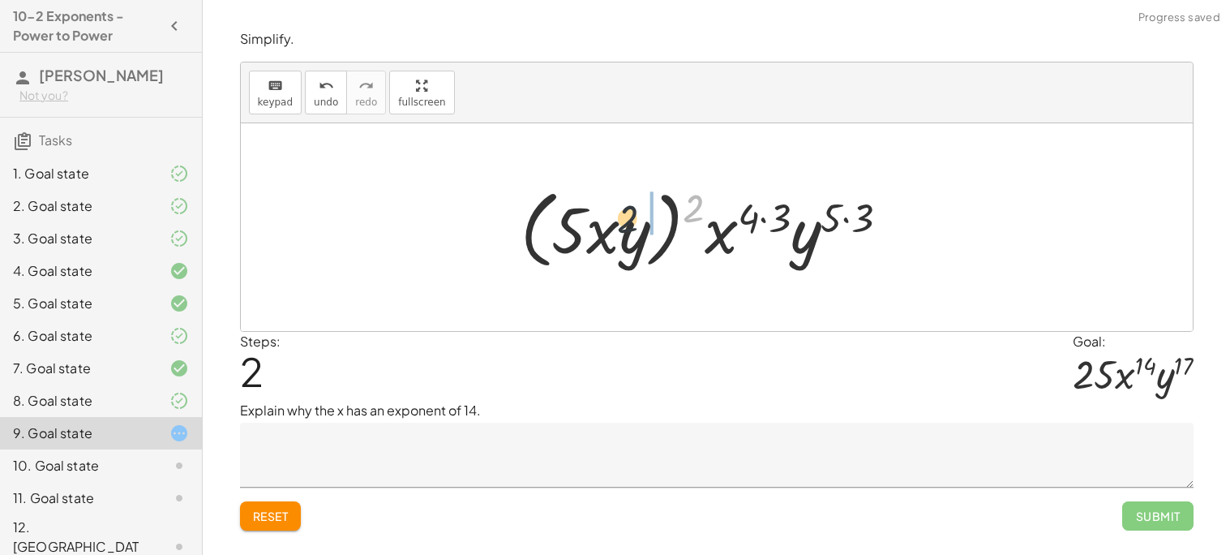
drag, startPoint x: 689, startPoint y: 209, endPoint x: 592, endPoint y: 221, distance: 97.3
click at [592, 221] on div at bounding box center [712, 227] width 398 height 93
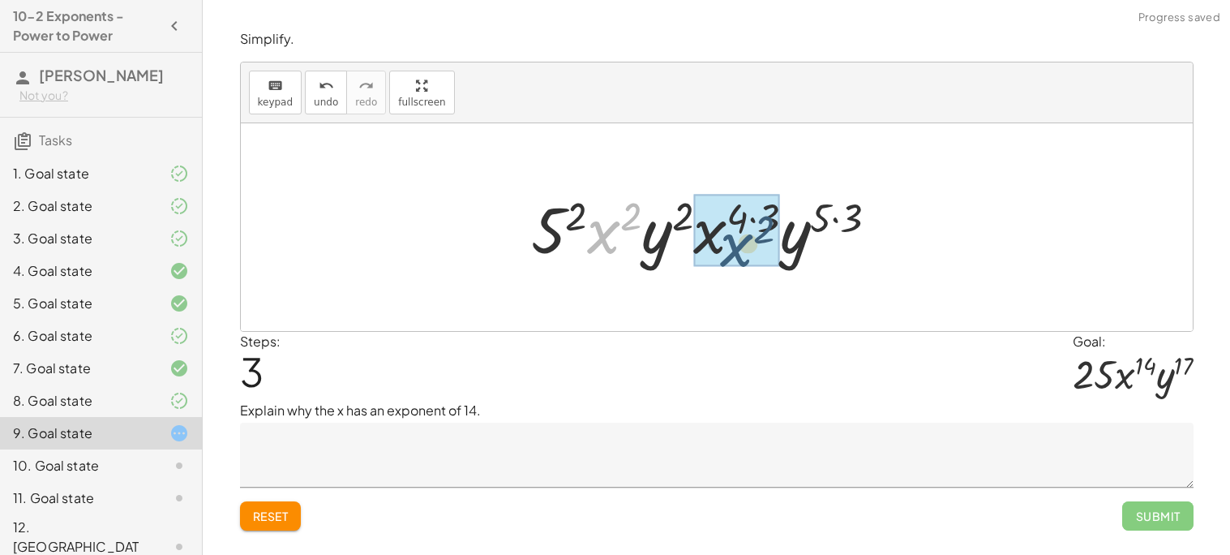
drag, startPoint x: 589, startPoint y: 228, endPoint x: 723, endPoint y: 241, distance: 135.2
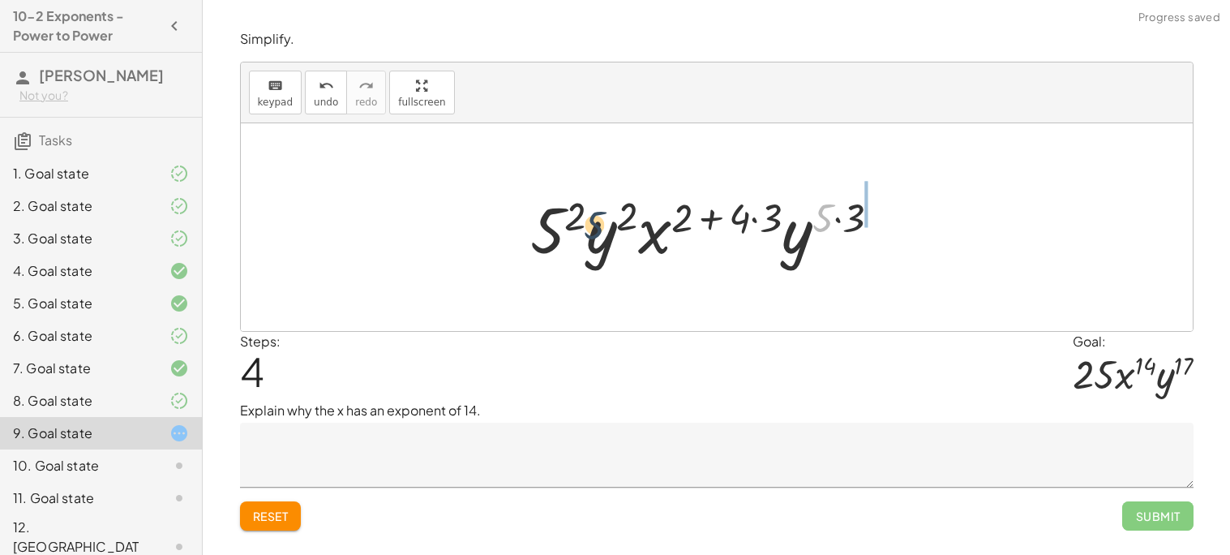
drag, startPoint x: 818, startPoint y: 225, endPoint x: 575, endPoint y: 233, distance: 243.4
click at [575, 233] on div at bounding box center [712, 228] width 380 height 84
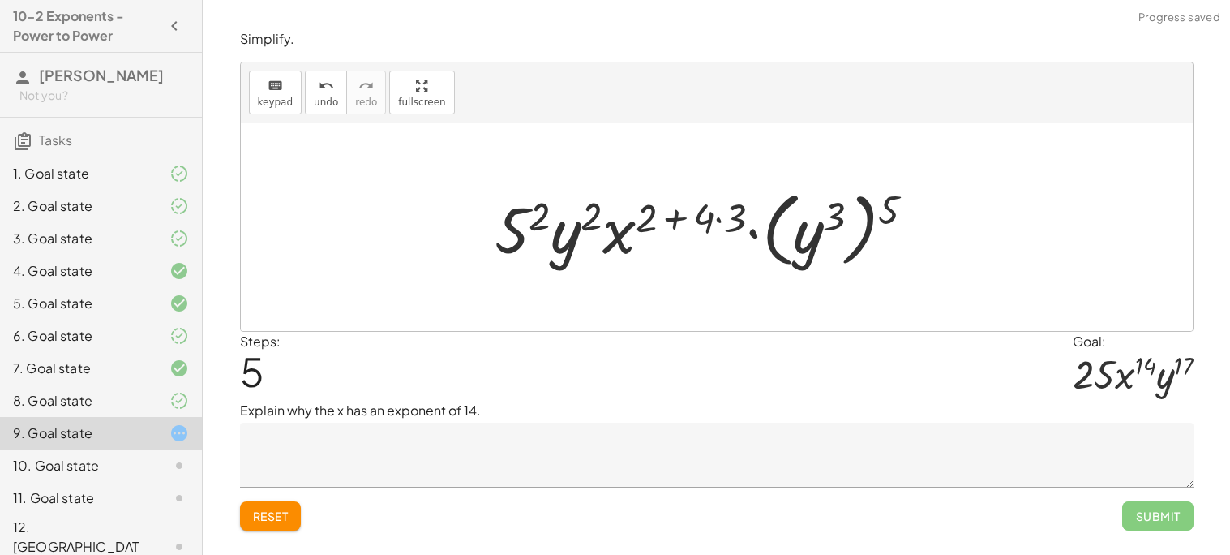
click at [894, 207] on div at bounding box center [711, 227] width 449 height 90
drag, startPoint x: 890, startPoint y: 207, endPoint x: 832, endPoint y: 209, distance: 57.6
click at [832, 209] on div at bounding box center [711, 227] width 449 height 90
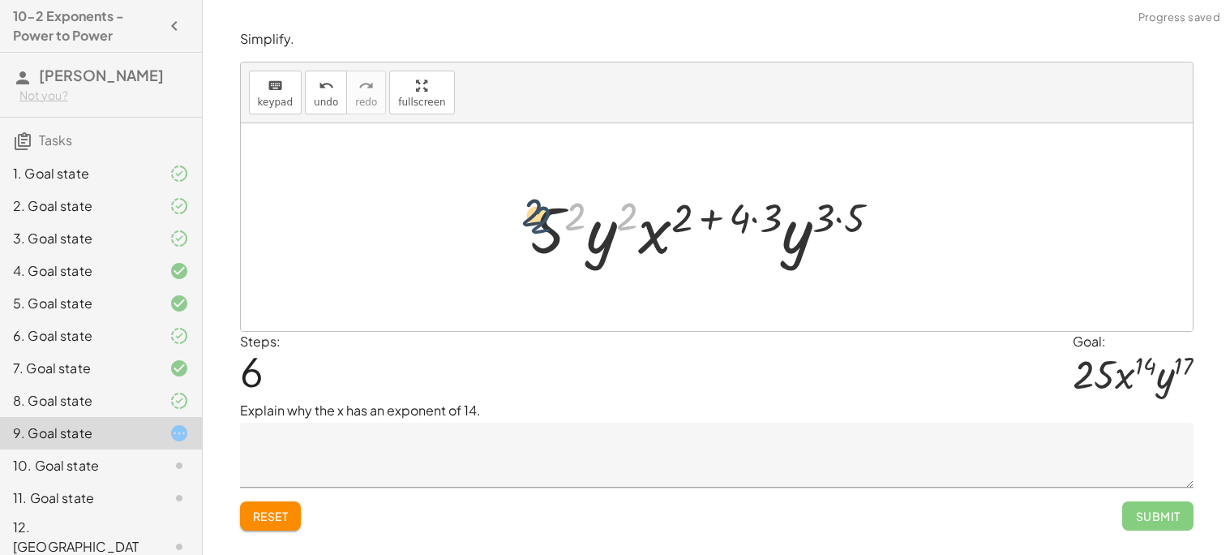
drag, startPoint x: 627, startPoint y: 217, endPoint x: 535, endPoint y: 221, distance: 91.7
click at [535, 221] on div at bounding box center [712, 228] width 380 height 84
click at [683, 227] on div at bounding box center [712, 228] width 380 height 84
click at [700, 225] on div at bounding box center [712, 228] width 380 height 84
click at [703, 218] on div at bounding box center [712, 228] width 380 height 84
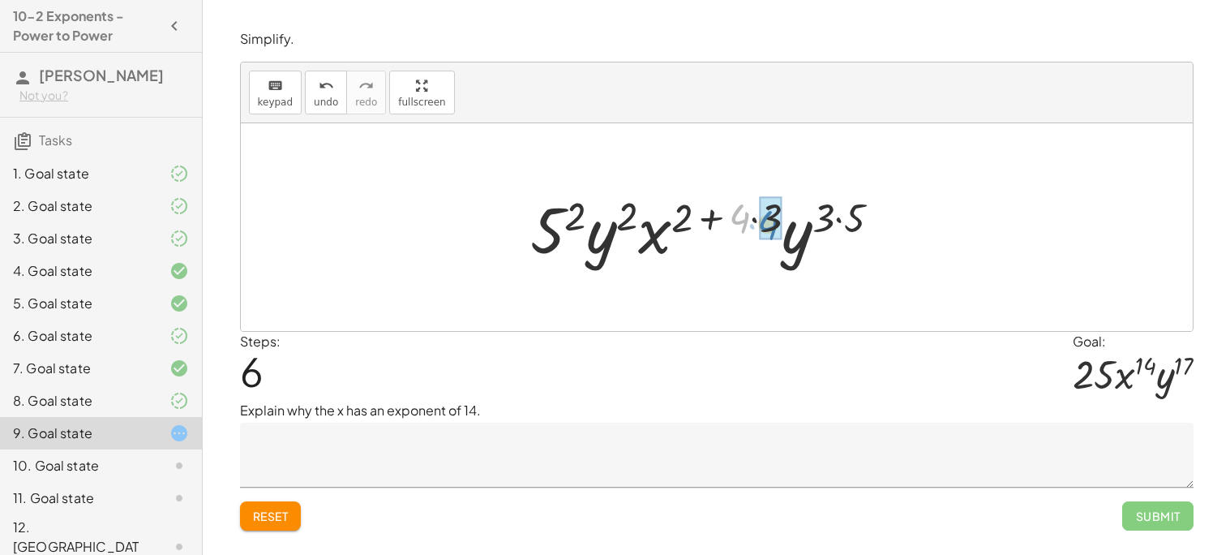
drag, startPoint x: 736, startPoint y: 220, endPoint x: 767, endPoint y: 226, distance: 32.3
click at [767, 226] on div at bounding box center [712, 228] width 362 height 84
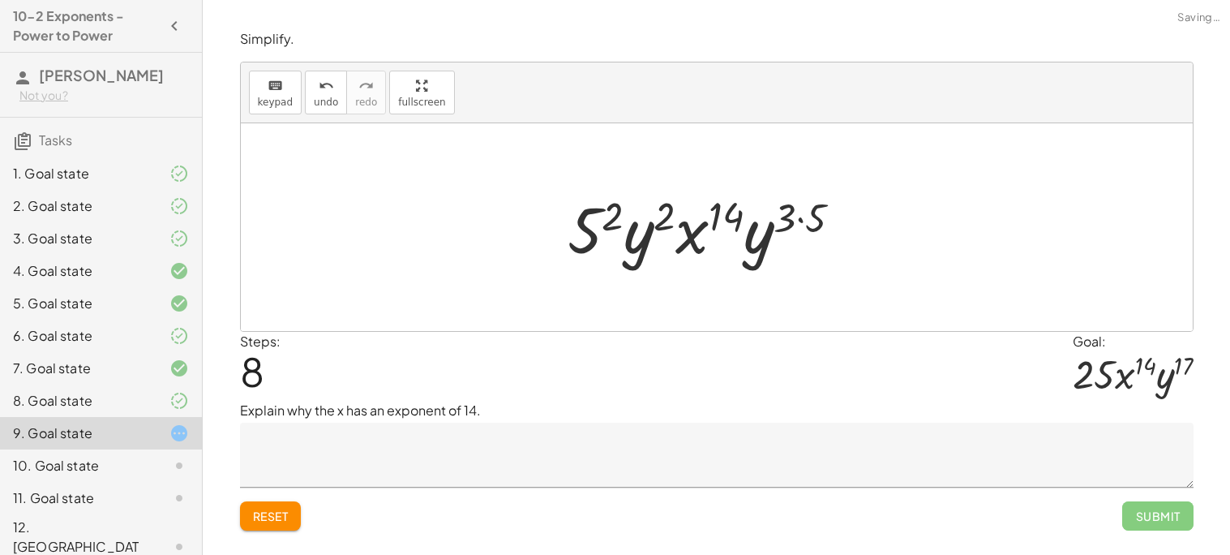
click at [808, 213] on div at bounding box center [711, 228] width 303 height 84
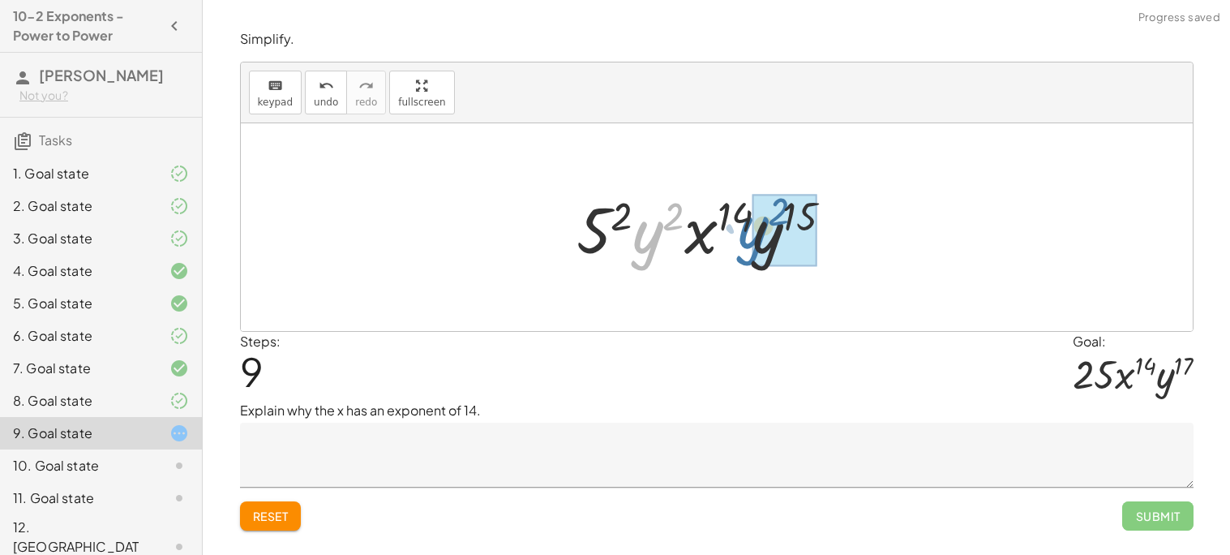
drag, startPoint x: 641, startPoint y: 223, endPoint x: 753, endPoint y: 217, distance: 111.3
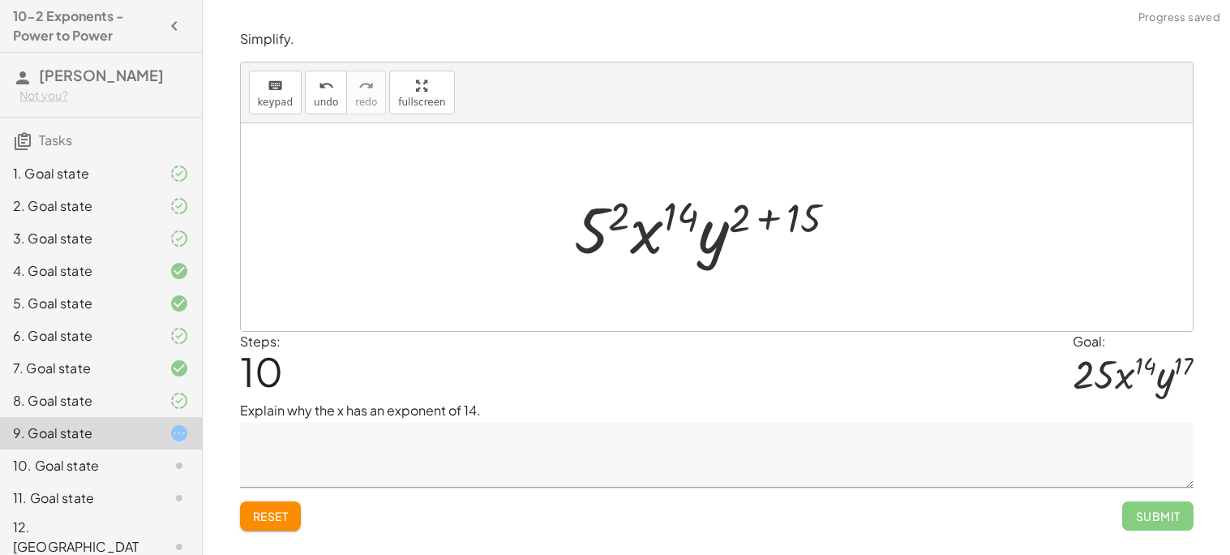
click at [613, 216] on div at bounding box center [712, 228] width 292 height 84
click at [772, 221] on div at bounding box center [712, 228] width 306 height 84
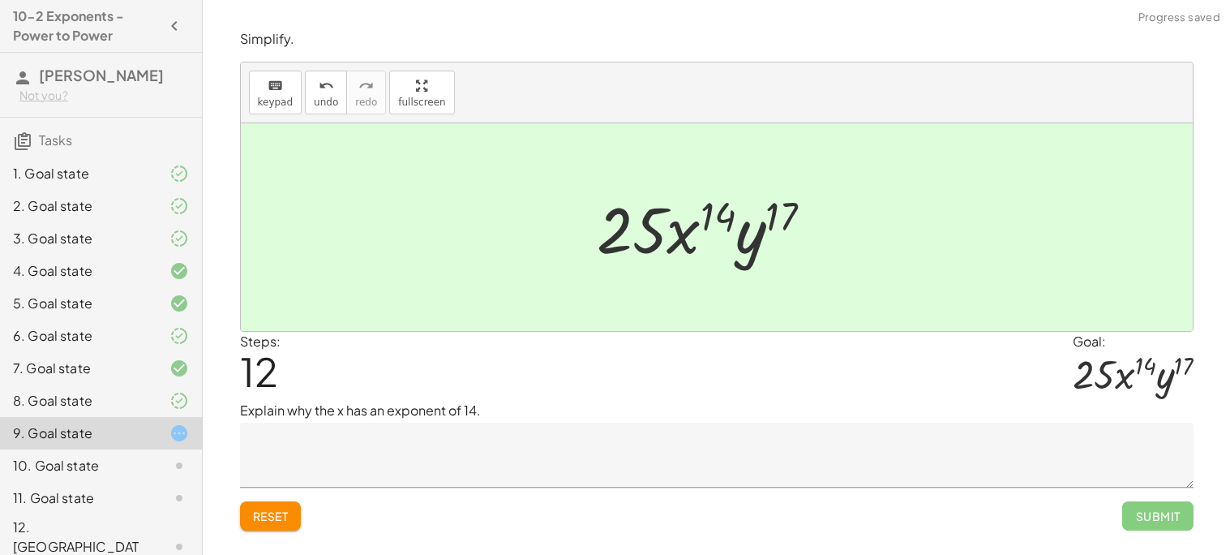
click at [657, 461] on textarea at bounding box center [717, 455] width 954 height 65
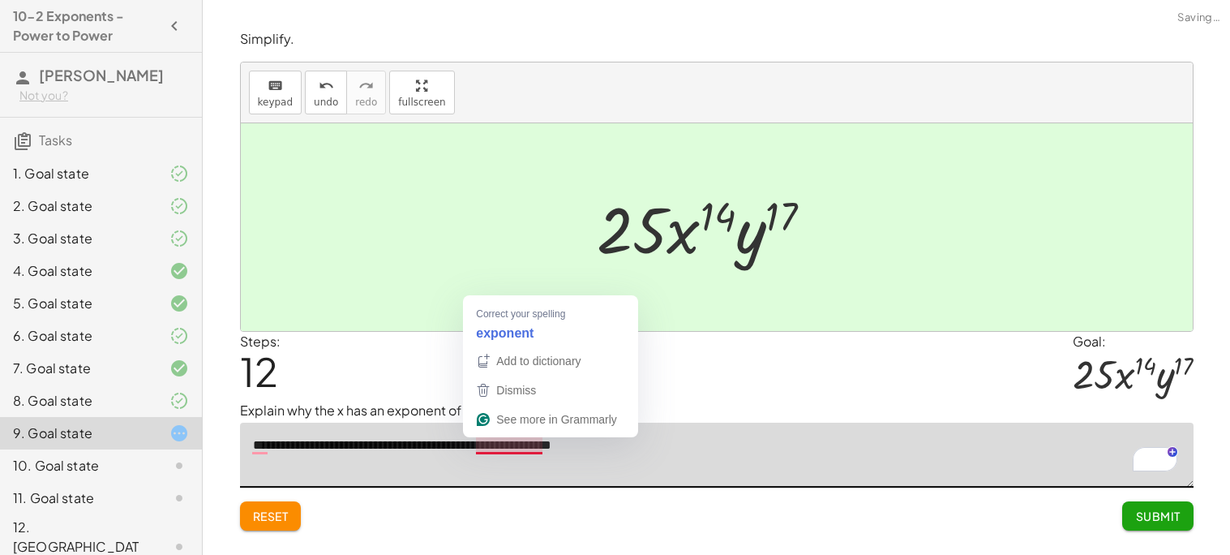
click at [508, 449] on textarea "**********" at bounding box center [717, 455] width 954 height 65
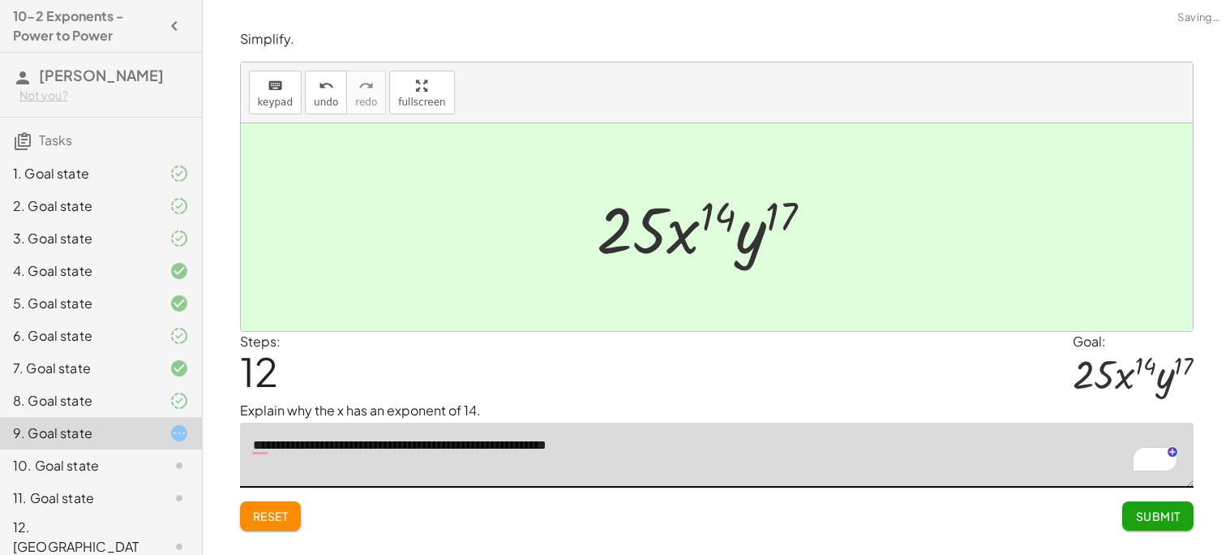
type textarea "**********"
click at [1165, 526] on button "Submit" at bounding box center [1157, 515] width 71 height 29
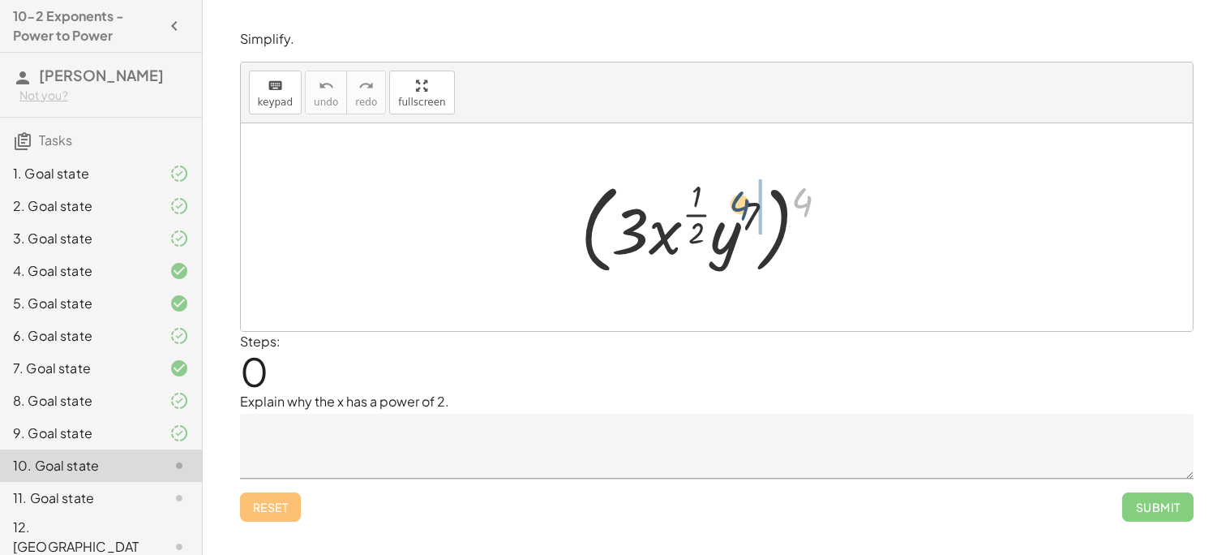
drag, startPoint x: 820, startPoint y: 201, endPoint x: 756, endPoint y: 204, distance: 64.1
click at [756, 204] on div at bounding box center [711, 226] width 277 height 105
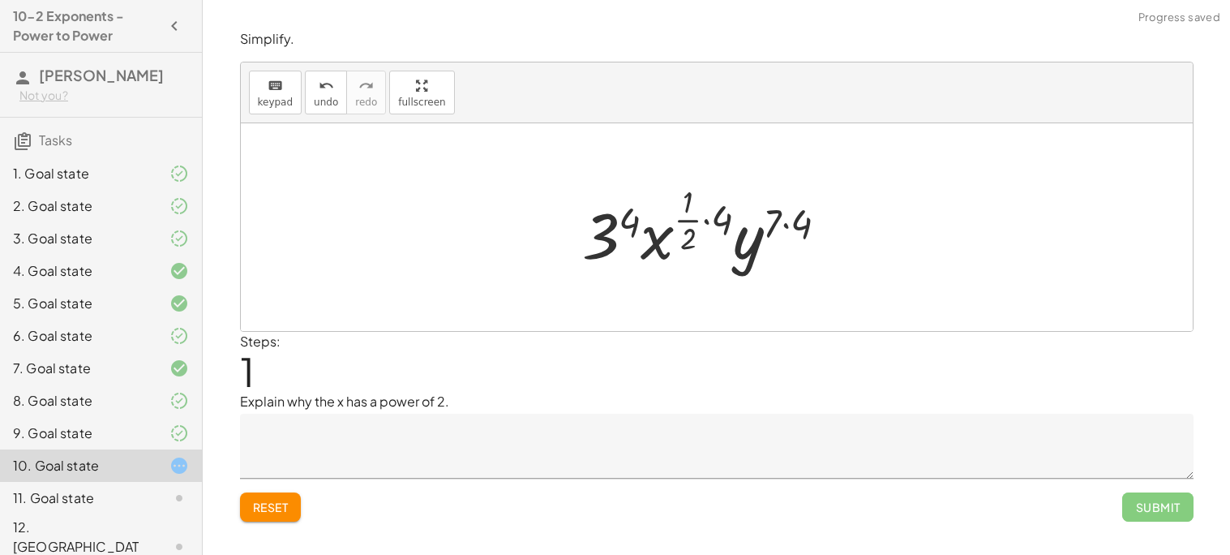
click at [726, 218] on div at bounding box center [711, 227] width 275 height 96
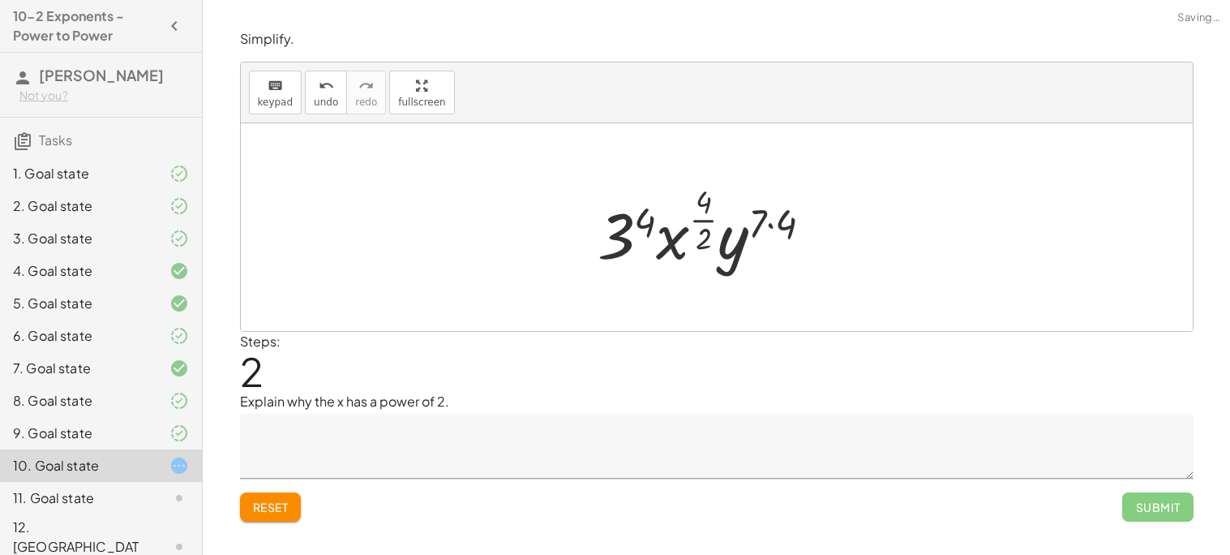
click at [783, 225] on div at bounding box center [712, 227] width 244 height 96
drag, startPoint x: 706, startPoint y: 226, endPoint x: 651, endPoint y: 234, distance: 55.6
click at [651, 234] on div at bounding box center [711, 227] width 240 height 96
click at [683, 244] on div at bounding box center [711, 227] width 240 height 96
drag, startPoint x: 762, startPoint y: 233, endPoint x: 670, endPoint y: 242, distance: 92.2
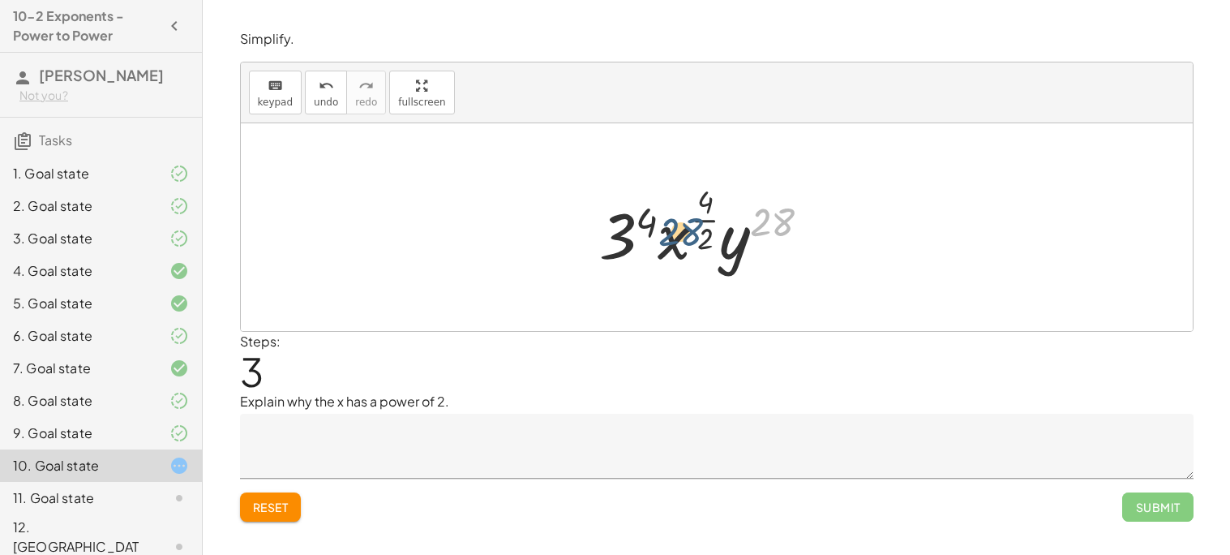
click at [670, 242] on div at bounding box center [711, 227] width 240 height 96
drag, startPoint x: 709, startPoint y: 212, endPoint x: 624, endPoint y: 230, distance: 87.0
click at [624, 230] on div at bounding box center [711, 227] width 240 height 96
drag, startPoint x: 782, startPoint y: 225, endPoint x: 676, endPoint y: 209, distance: 106.7
click at [676, 209] on div at bounding box center [711, 227] width 240 height 96
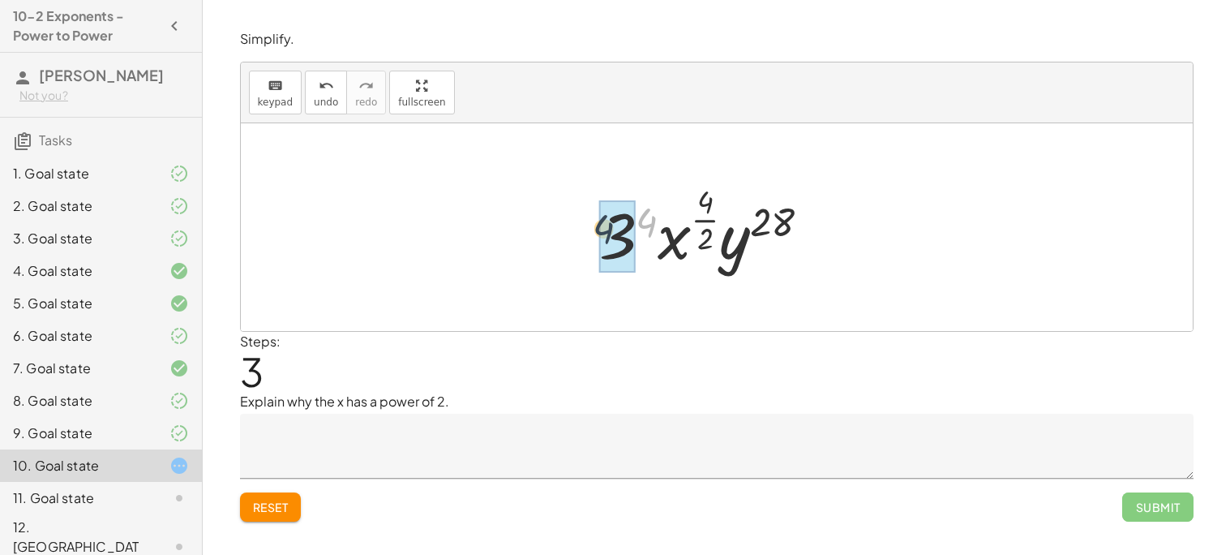
drag, startPoint x: 642, startPoint y: 233, endPoint x: 595, endPoint y: 240, distance: 47.6
click at [595, 240] on div at bounding box center [711, 227] width 240 height 96
click at [327, 99] on span "undo" at bounding box center [326, 102] width 24 height 11
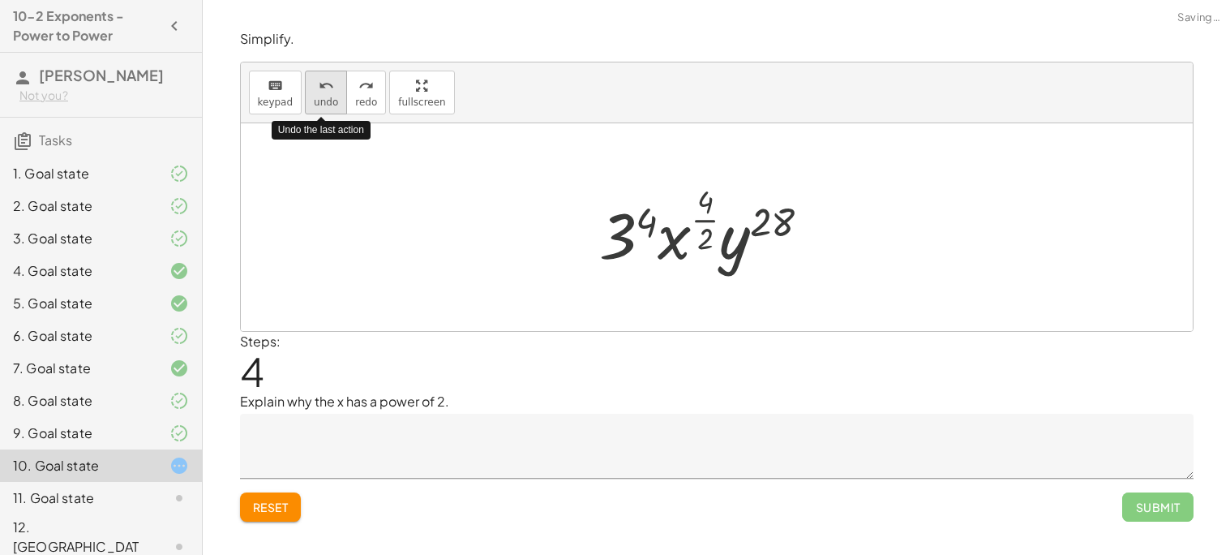
click at [327, 99] on span "undo" at bounding box center [326, 102] width 24 height 11
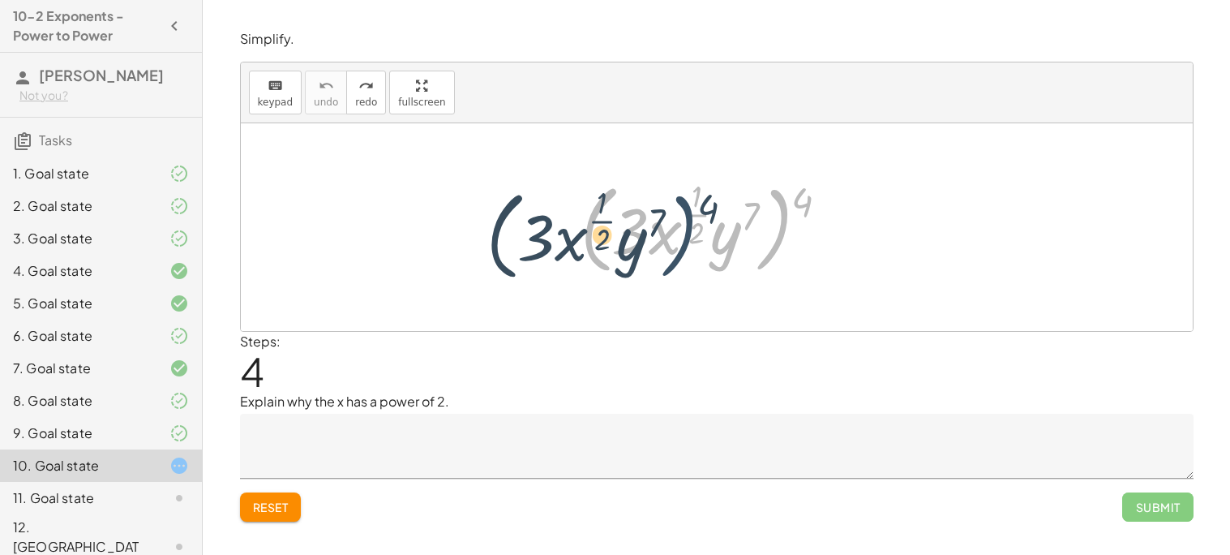
drag, startPoint x: 762, startPoint y: 212, endPoint x: 667, endPoint y: 219, distance: 95.1
click at [667, 219] on div at bounding box center [711, 226] width 277 height 105
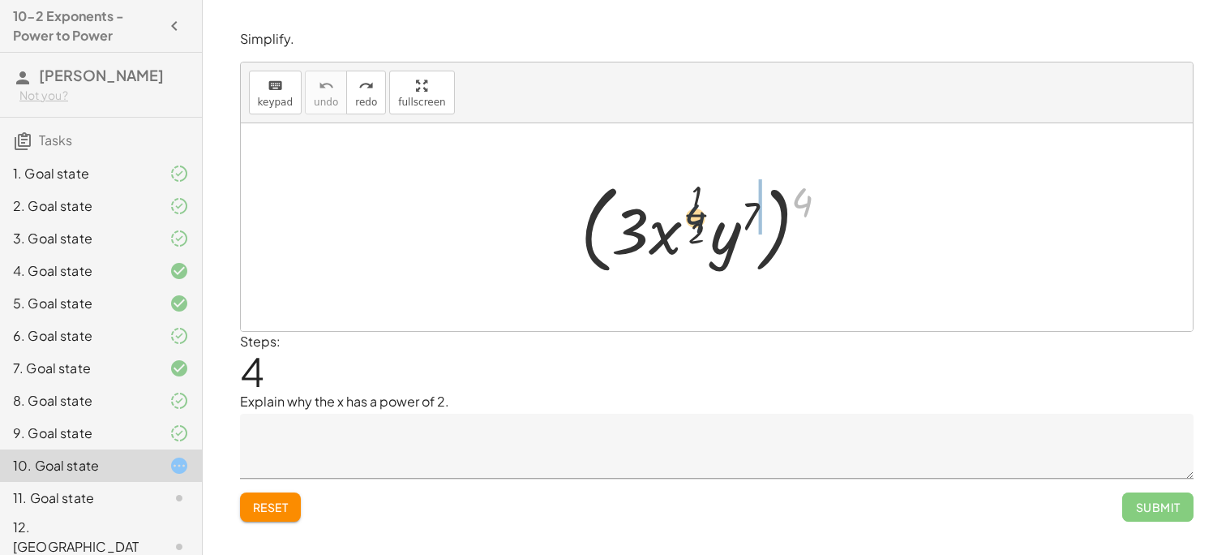
drag, startPoint x: 809, startPoint y: 193, endPoint x: 675, endPoint y: 213, distance: 135.3
click at [675, 213] on div at bounding box center [711, 226] width 277 height 105
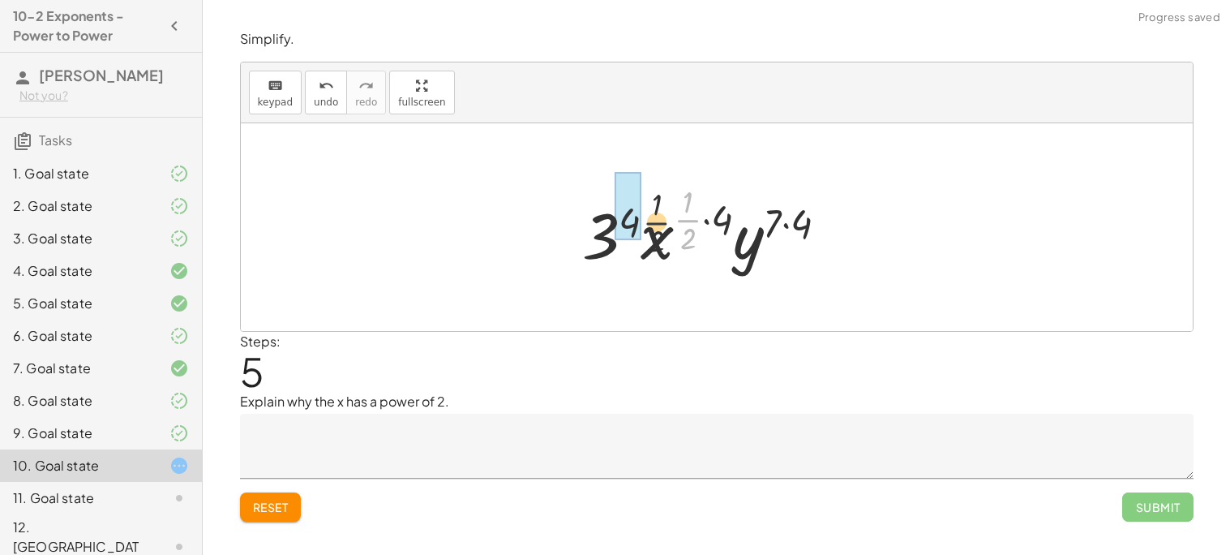
drag, startPoint x: 684, startPoint y: 212, endPoint x: 619, endPoint y: 217, distance: 65.1
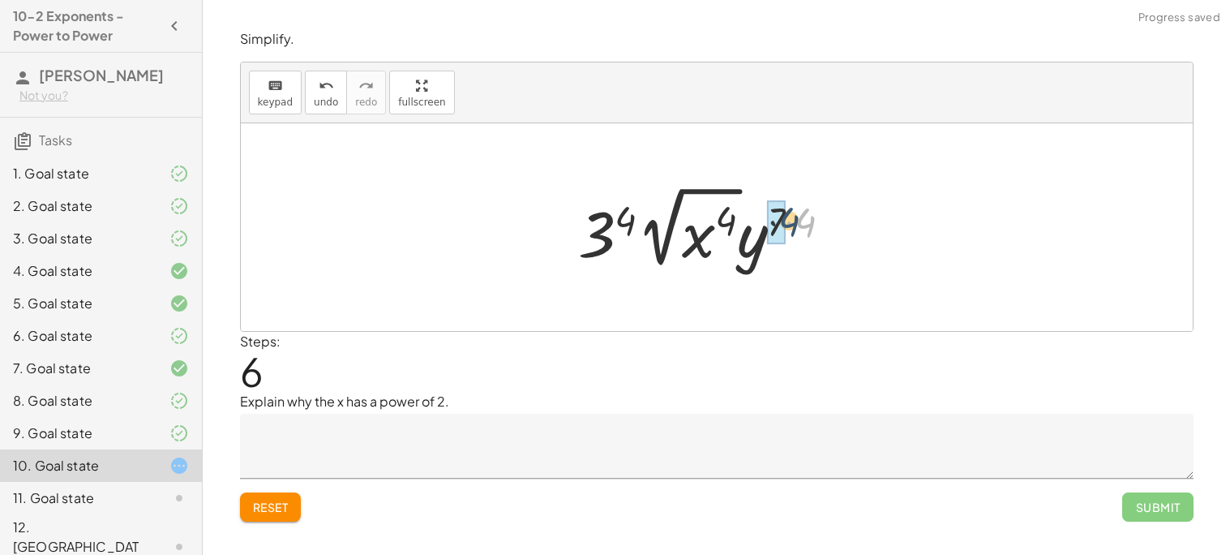
drag, startPoint x: 807, startPoint y: 225, endPoint x: 784, endPoint y: 223, distance: 22.8
drag, startPoint x: 727, startPoint y: 219, endPoint x: 853, endPoint y: 48, distance: 212.3
click at [601, 223] on div at bounding box center [711, 227] width 279 height 92
drag, startPoint x: 703, startPoint y: 242, endPoint x: 592, endPoint y: 236, distance: 111.3
click at [592, 236] on div at bounding box center [711, 227] width 279 height 92
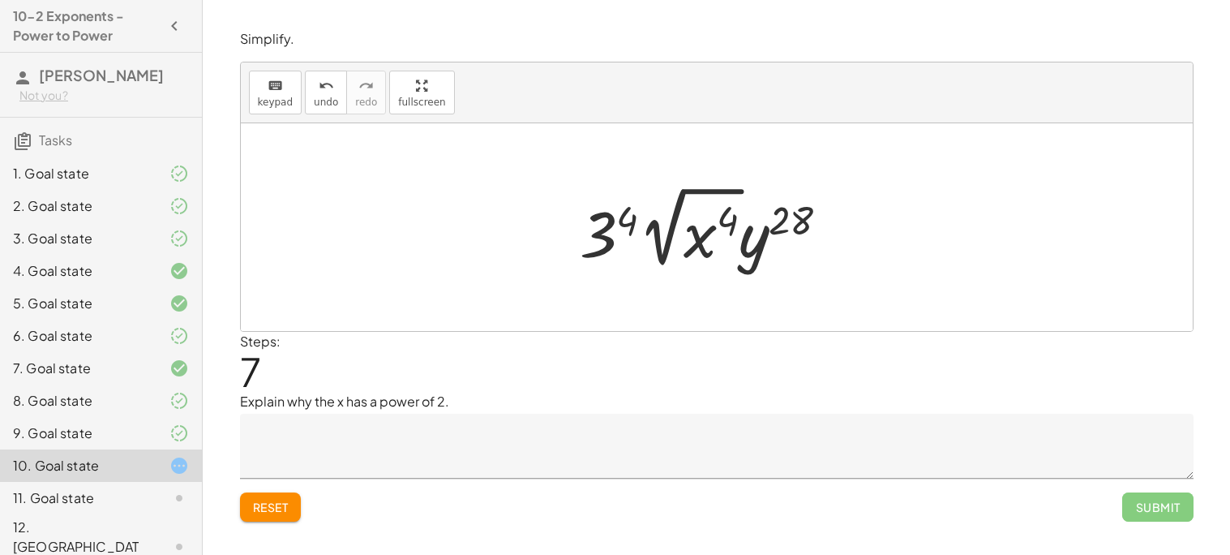
click at [620, 225] on div at bounding box center [711, 227] width 279 height 92
click at [625, 223] on div at bounding box center [712, 227] width 282 height 92
click at [723, 223] on div at bounding box center [712, 227] width 282 height 92
click at [664, 212] on div at bounding box center [712, 227] width 282 height 92
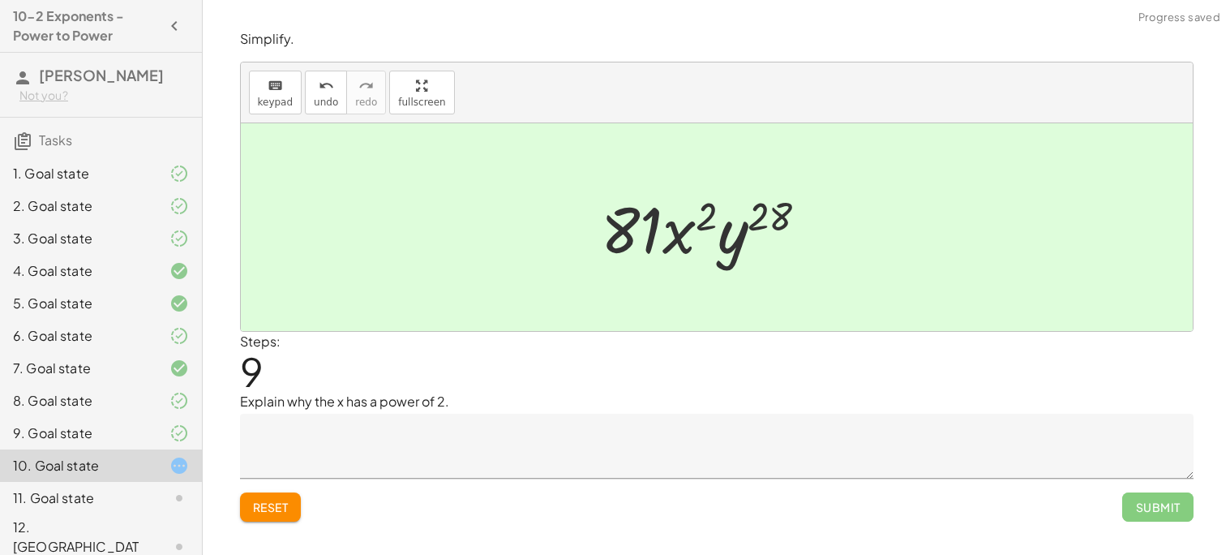
click at [765, 219] on div at bounding box center [712, 228] width 236 height 84
click at [540, 461] on textarea at bounding box center [717, 446] width 954 height 65
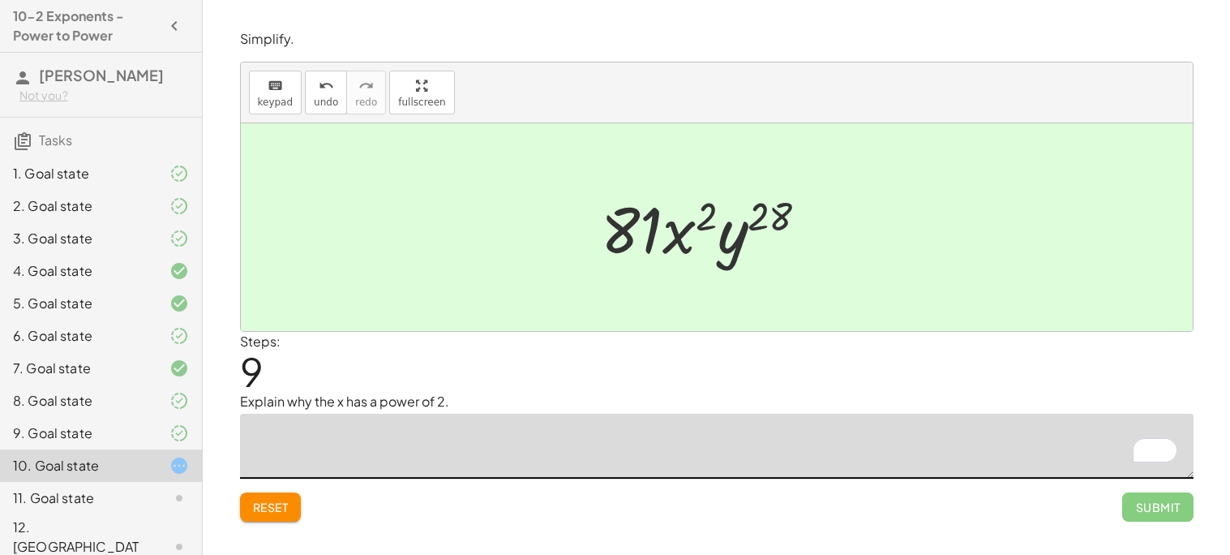
type textarea "*"
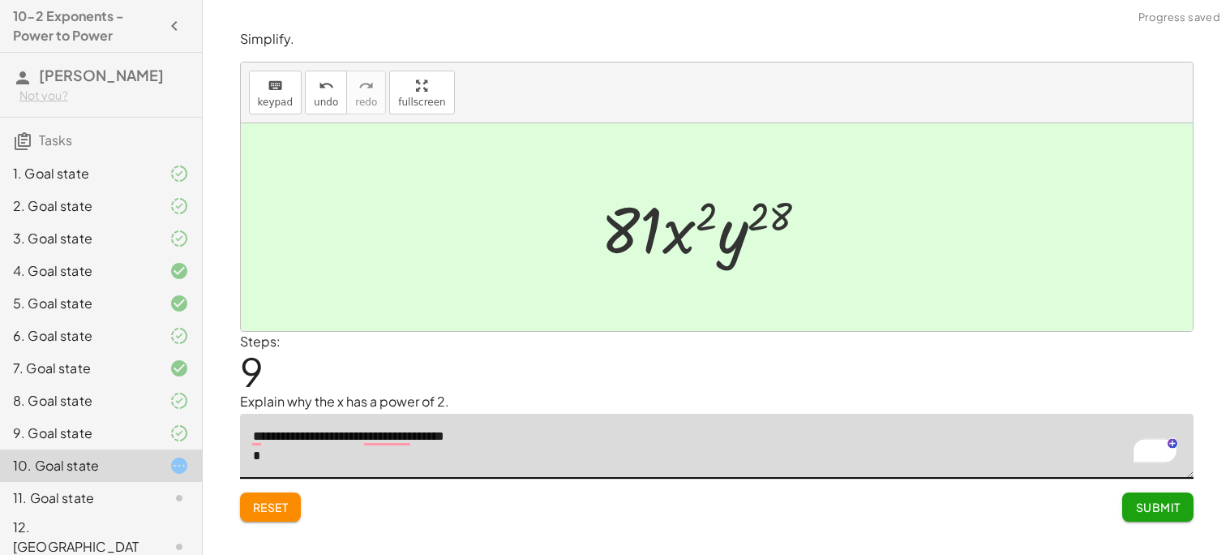
type textarea "**********"
click at [394, 438] on textarea "To enrich screen reader interactions, please activate Accessibility in Grammarl…" at bounding box center [717, 446] width 954 height 65
click at [400, 433] on textarea "To enrich screen reader interactions, please activate Accessibility in Grammarl…" at bounding box center [717, 446] width 954 height 65
